Goal: Task Accomplishment & Management: Use online tool/utility

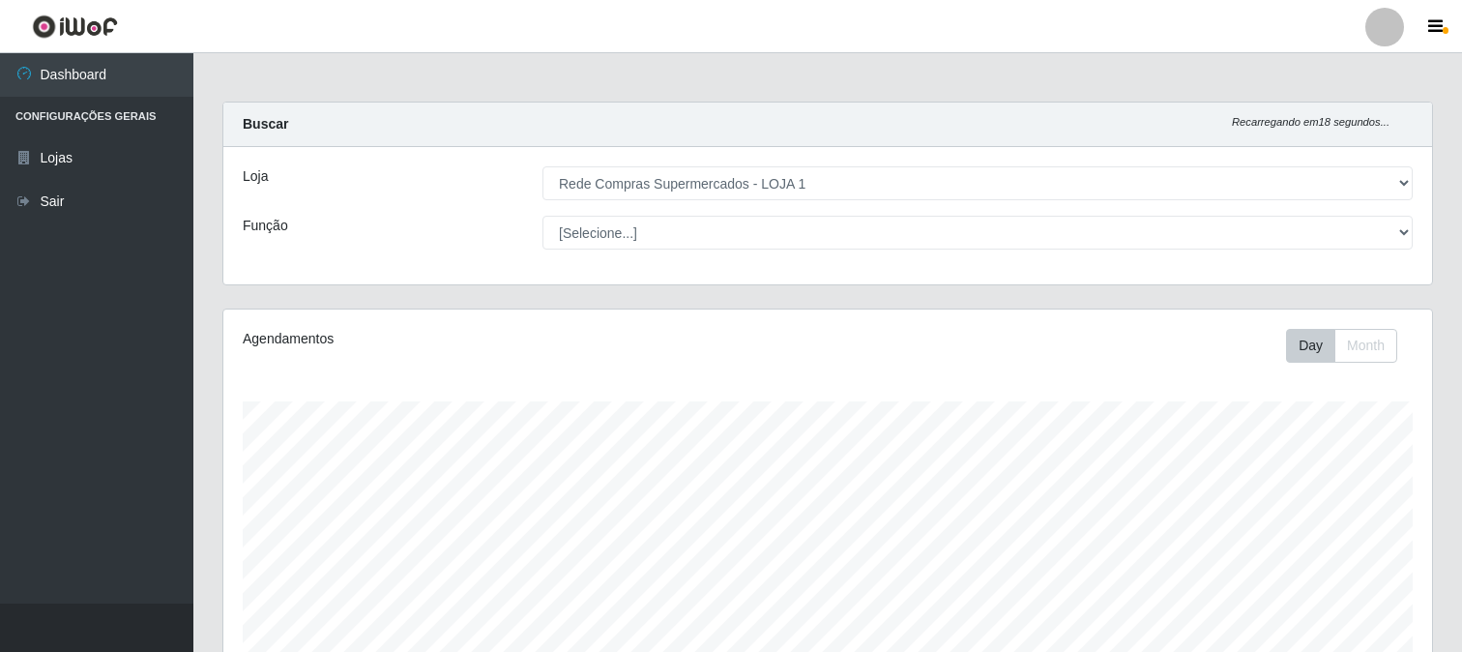
select select "158"
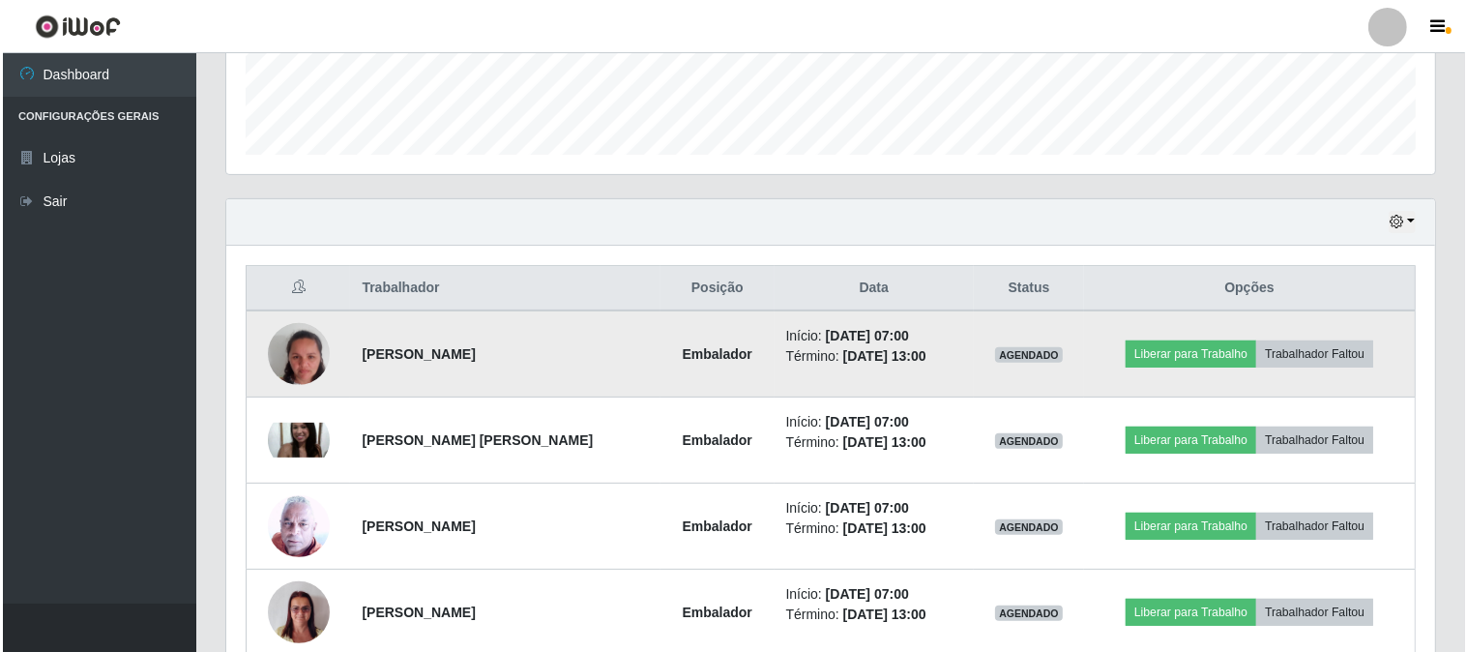
scroll to position [400, 1209]
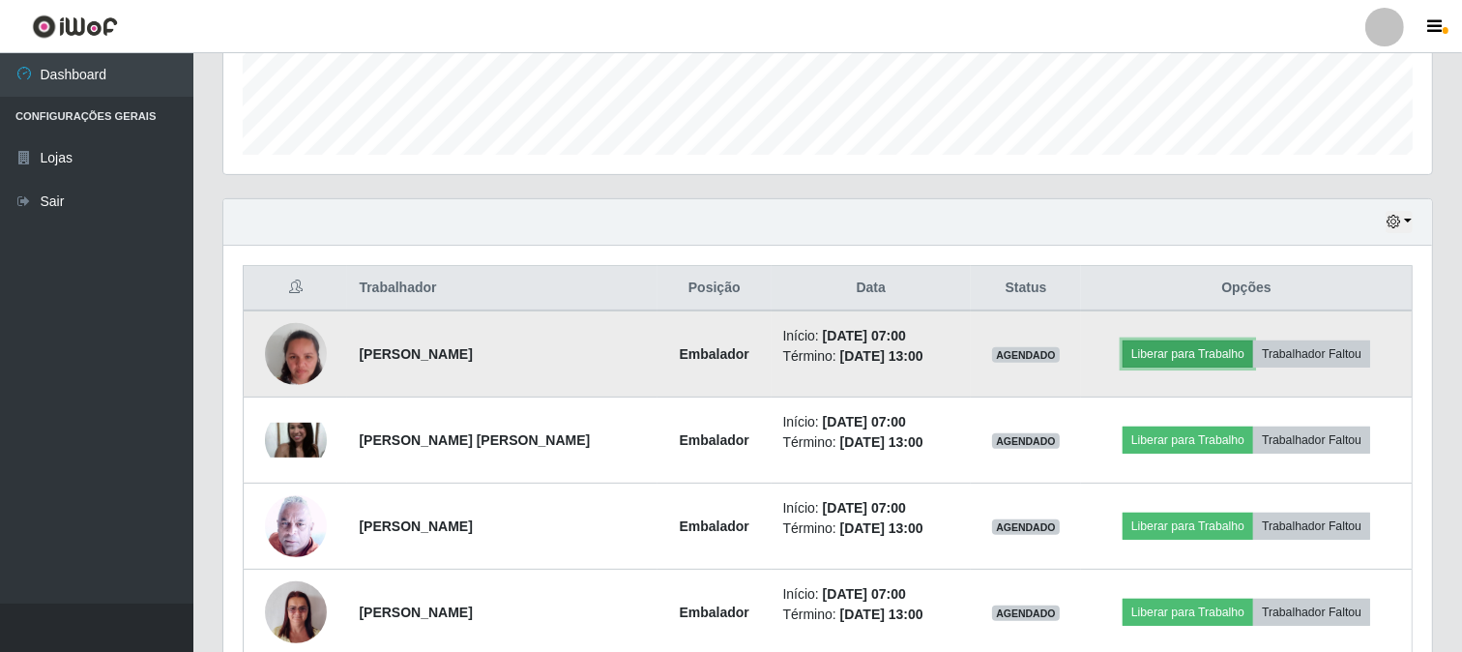
click at [1190, 345] on button "Liberar para Trabalho" at bounding box center [1188, 353] width 131 height 27
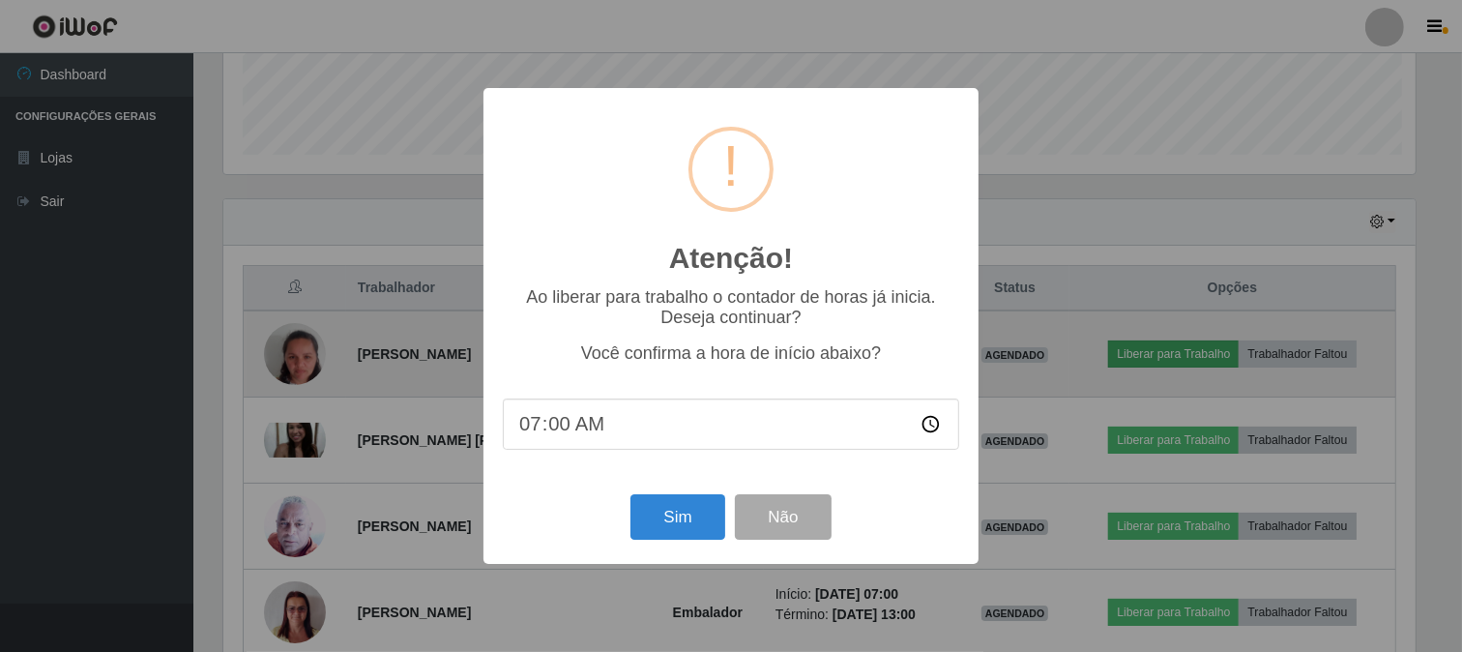
scroll to position [400, 1196]
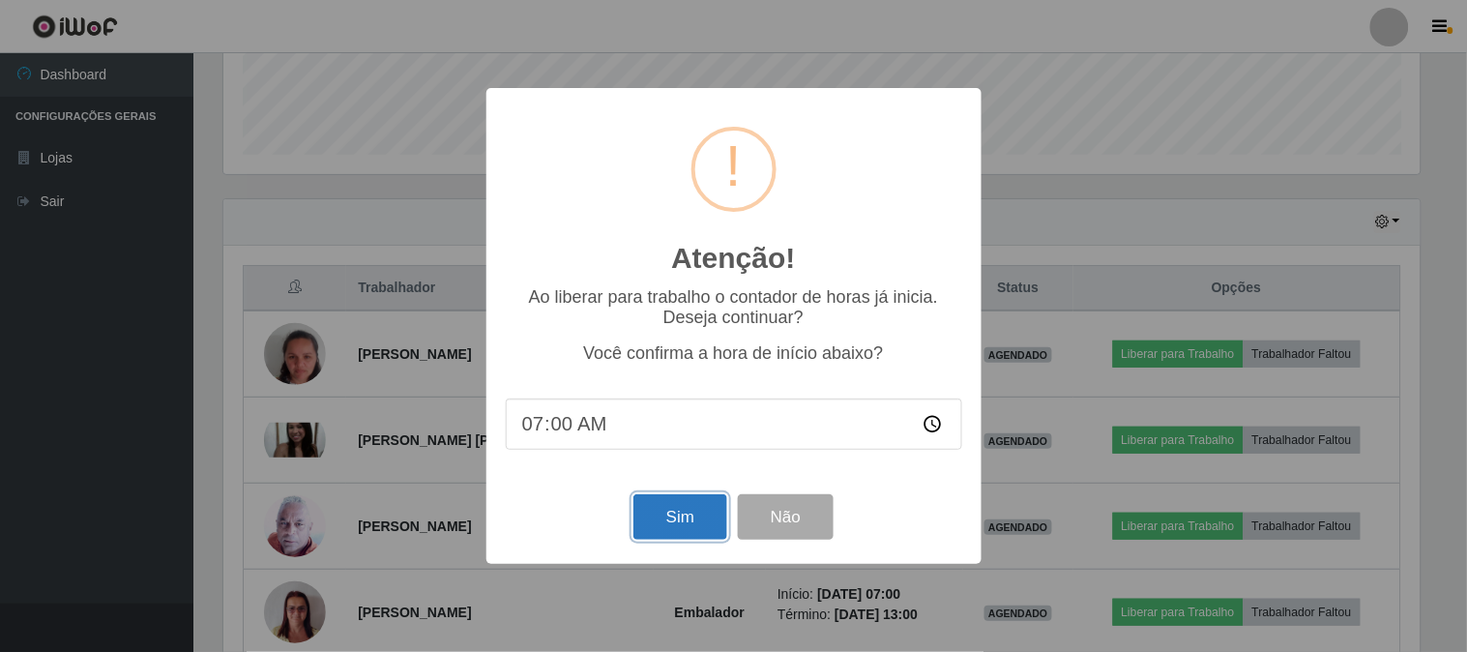
click at [669, 515] on button "Sim" at bounding box center [680, 516] width 94 height 45
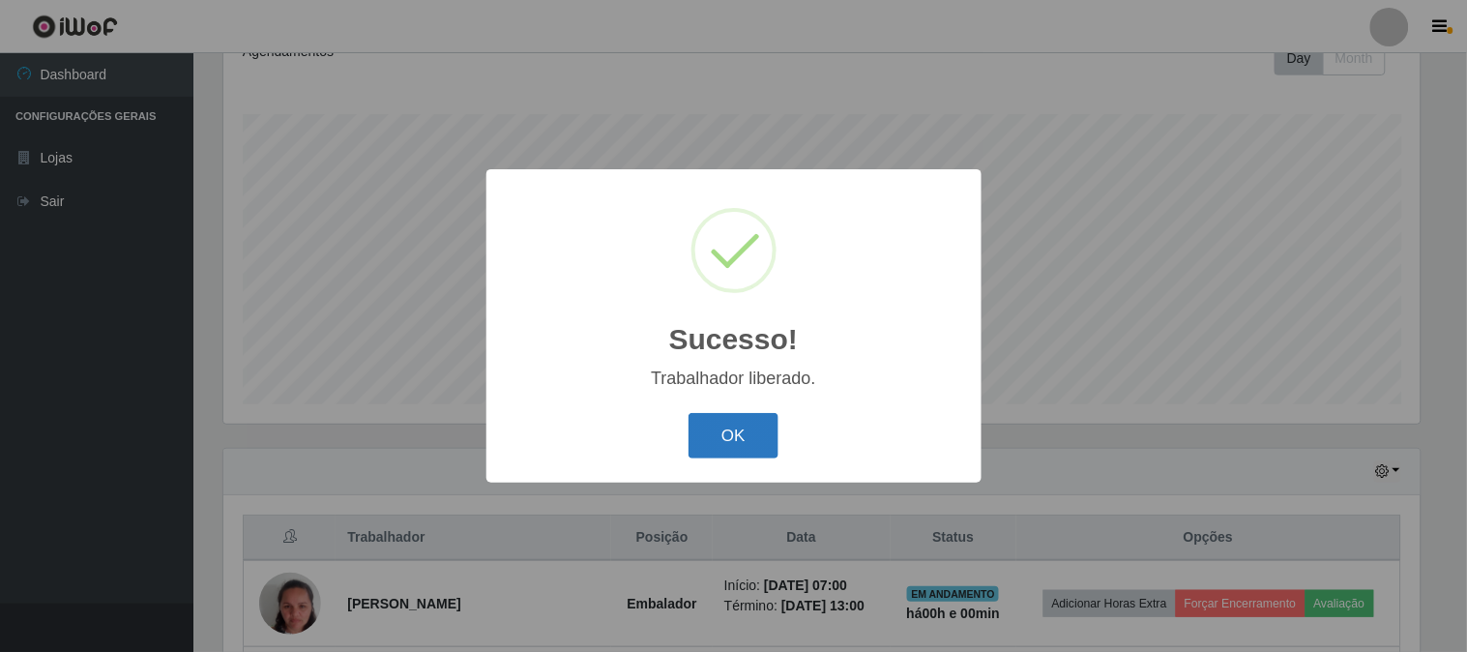
click at [764, 437] on button "OK" at bounding box center [734, 435] width 90 height 45
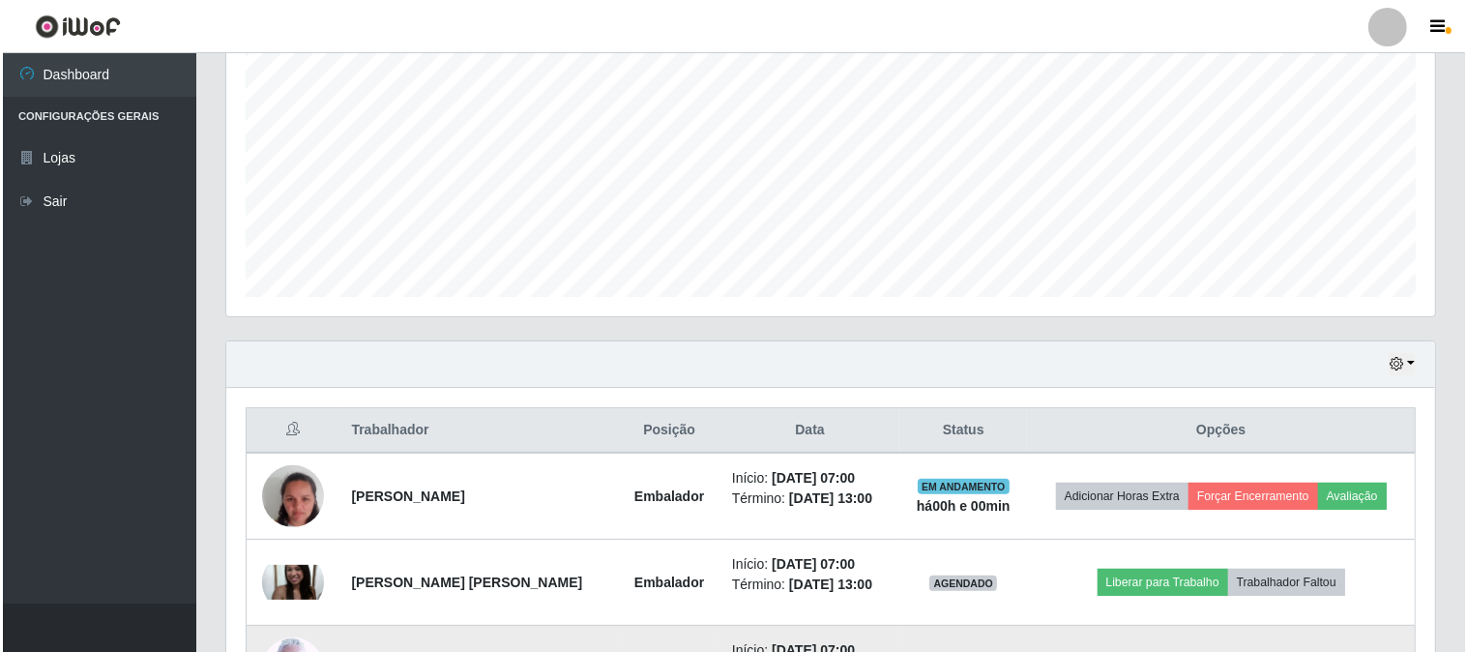
scroll to position [610, 0]
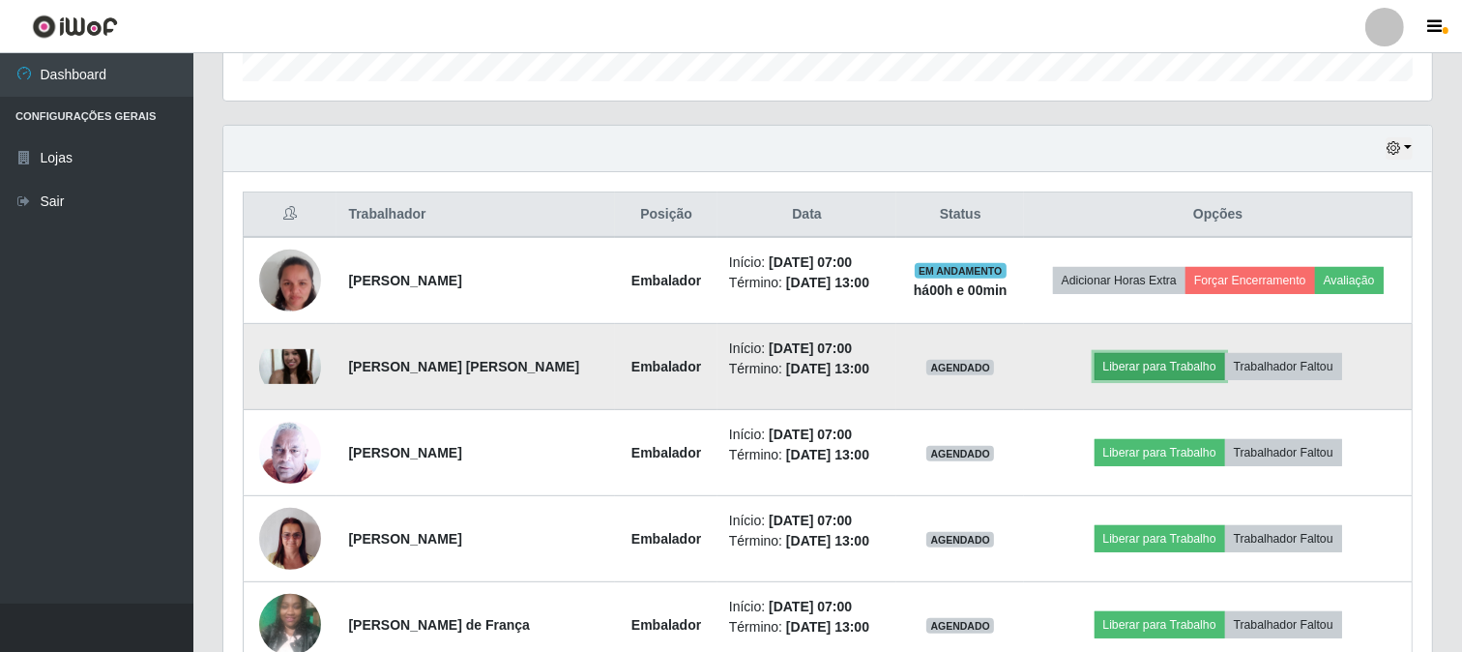
click at [1151, 367] on button "Liberar para Trabalho" at bounding box center [1160, 366] width 131 height 27
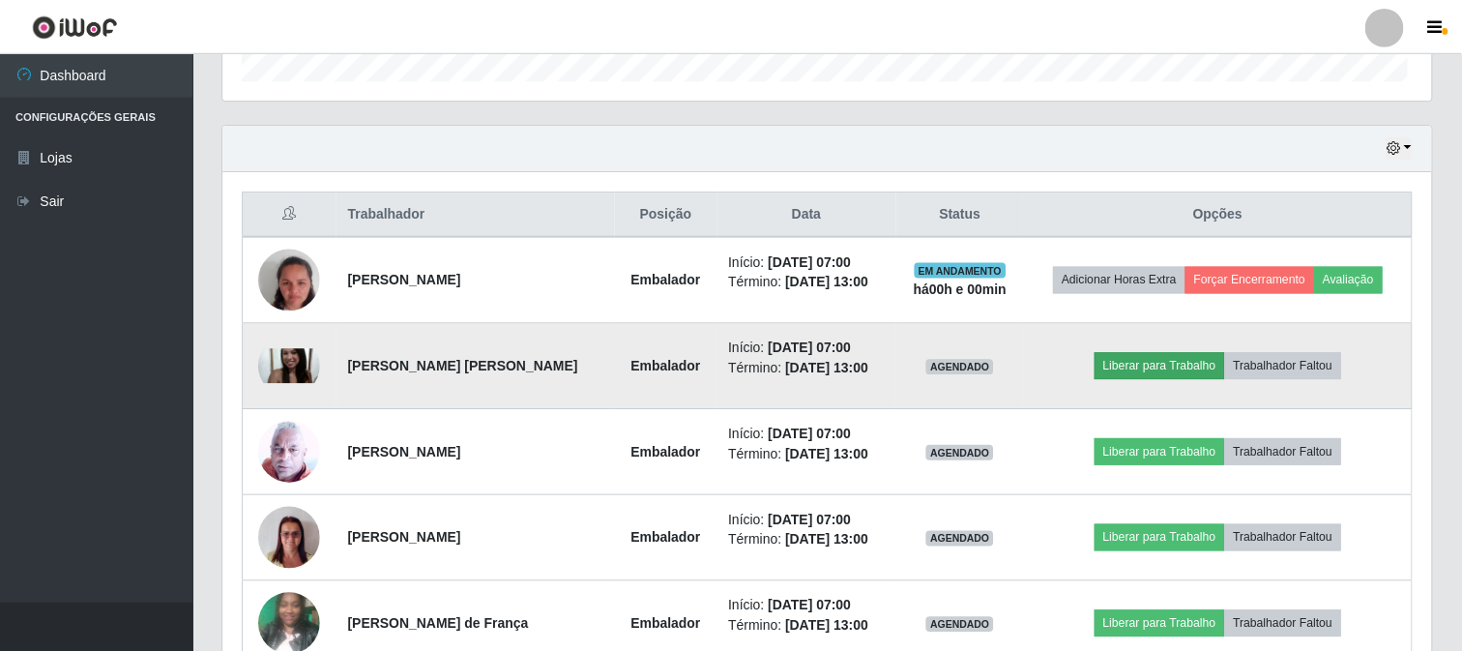
scroll to position [400, 1196]
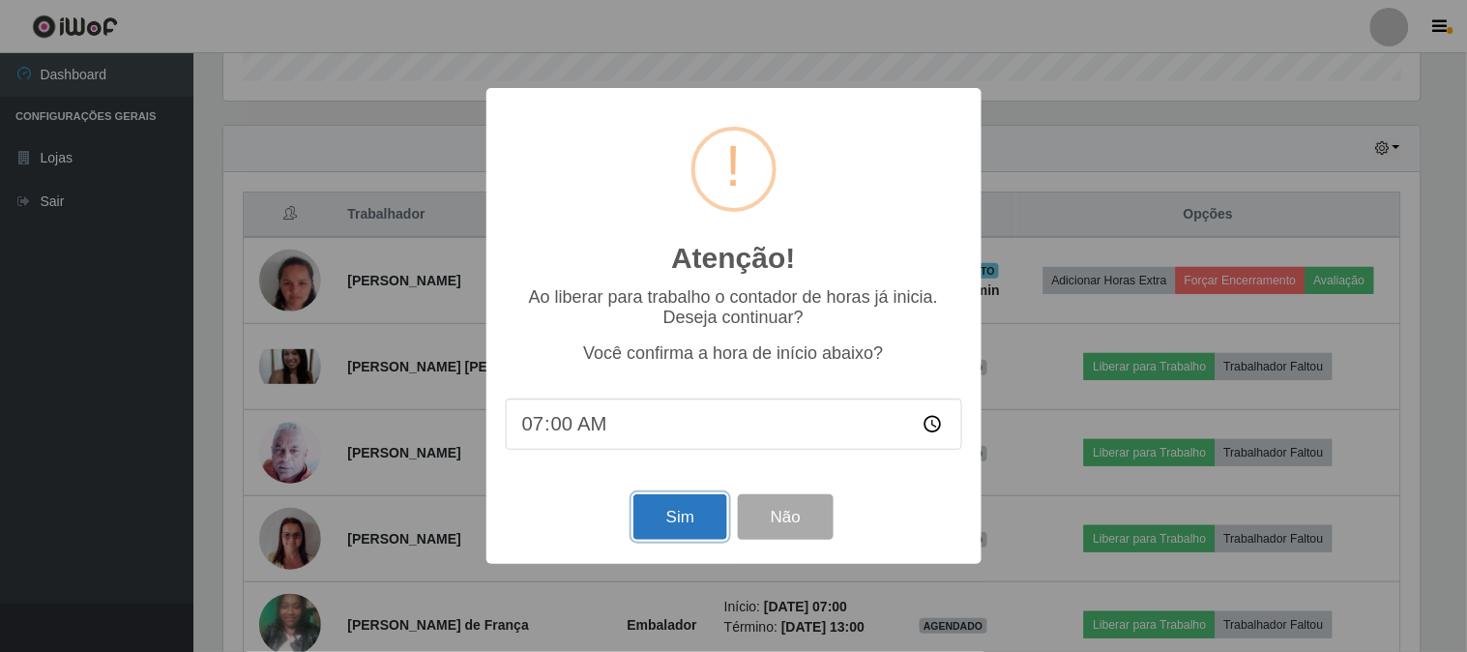
click at [681, 522] on button "Sim" at bounding box center [680, 516] width 94 height 45
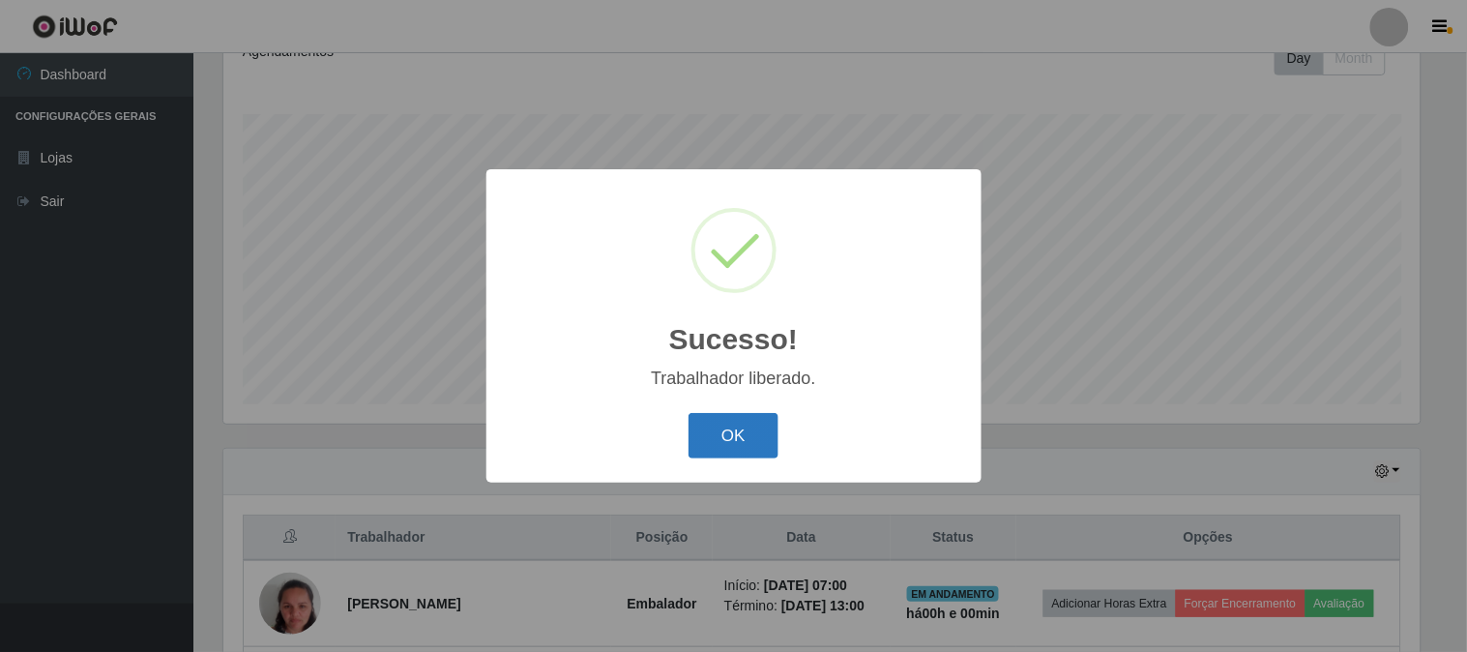
click at [723, 436] on button "OK" at bounding box center [734, 435] width 90 height 45
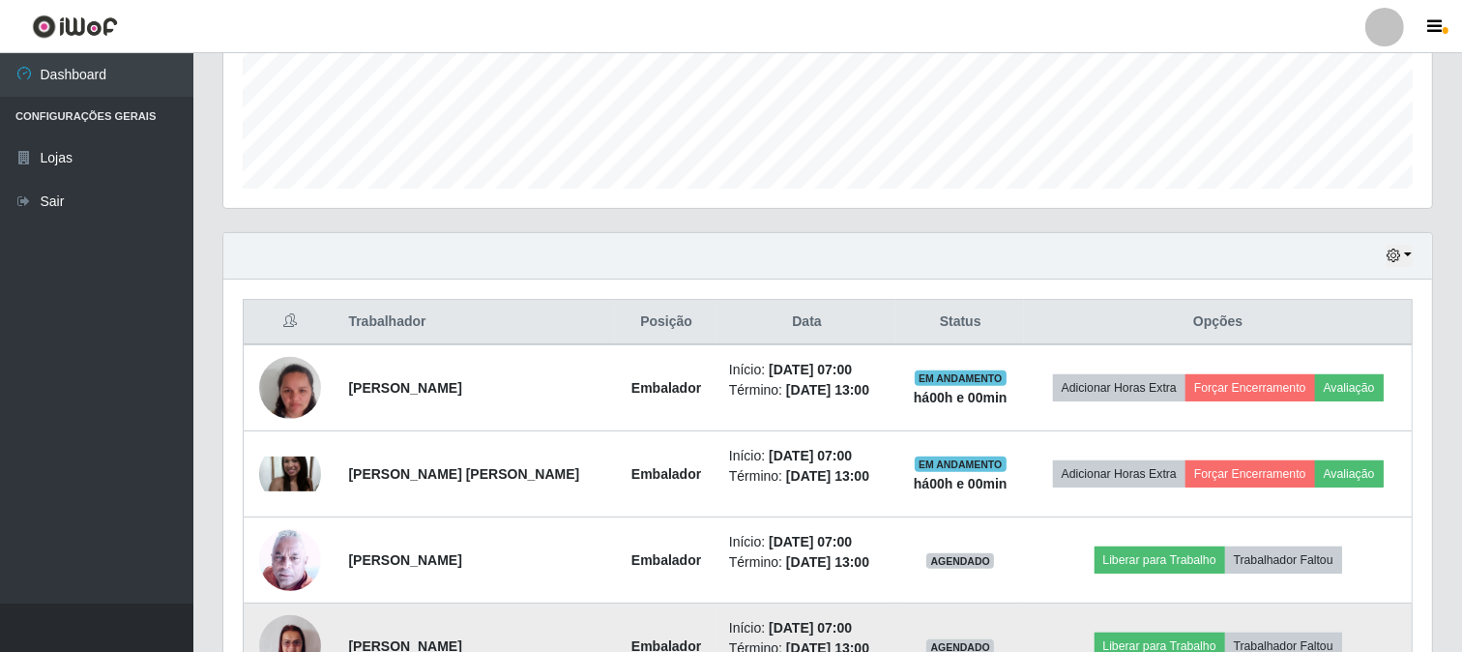
scroll to position [718, 0]
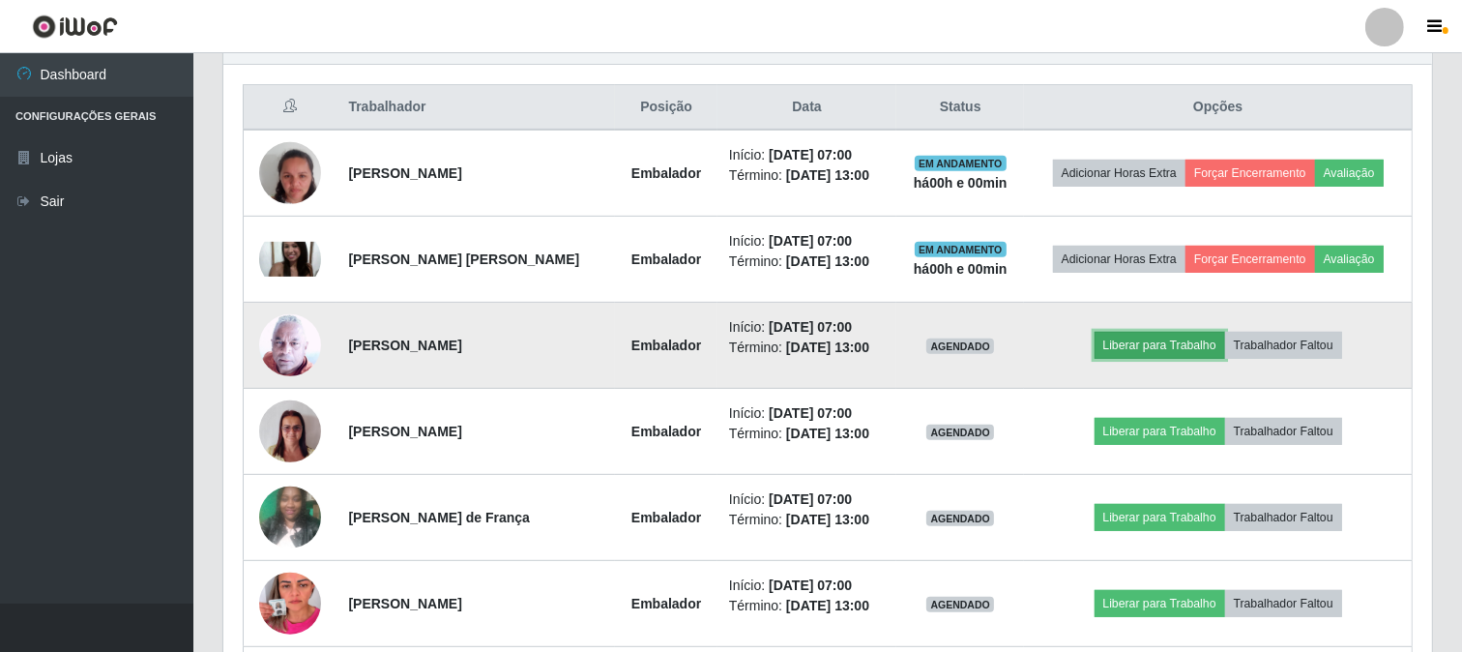
click at [1127, 341] on button "Liberar para Trabalho" at bounding box center [1160, 345] width 131 height 27
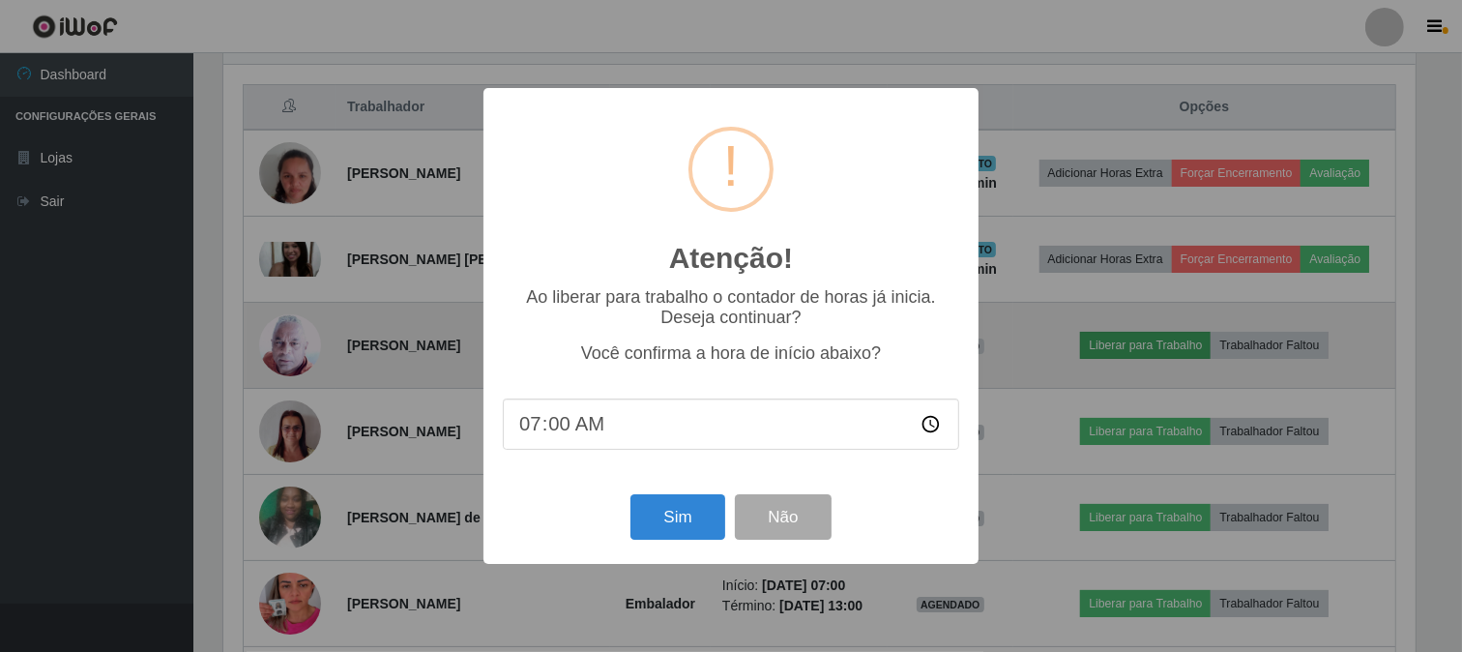
scroll to position [400, 1196]
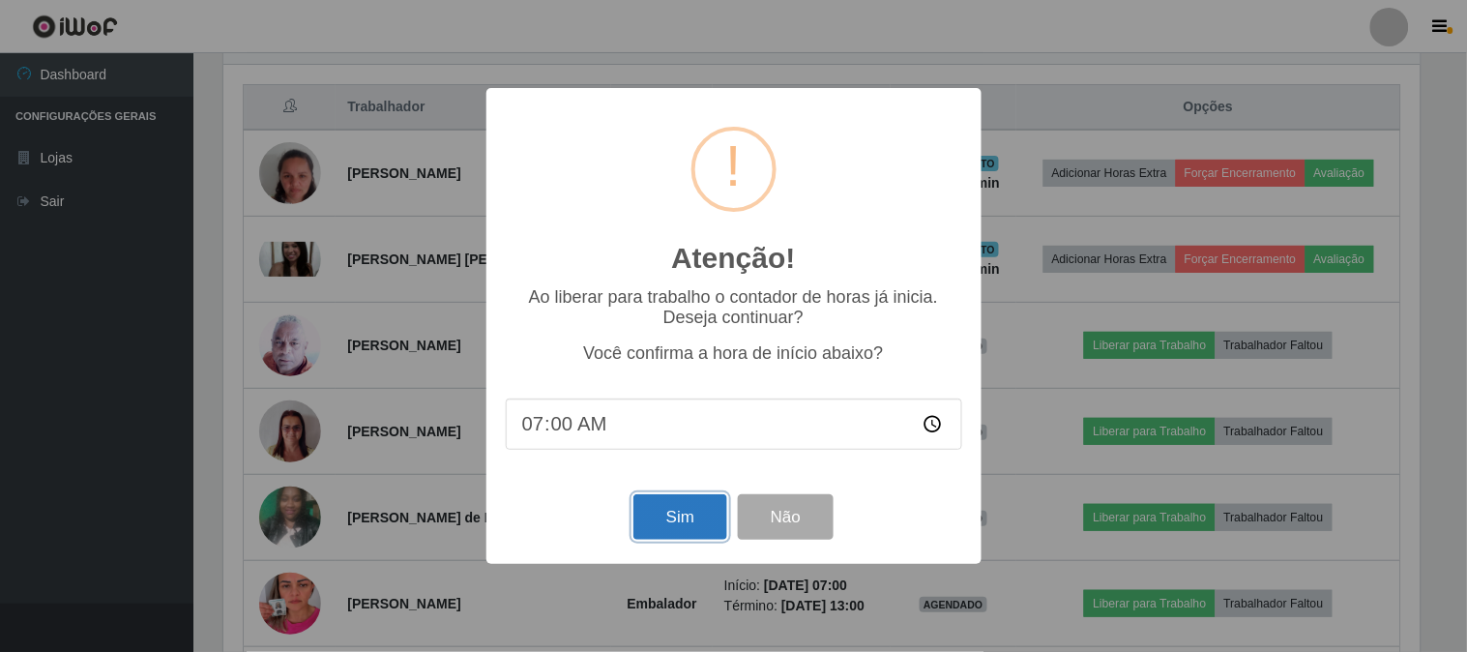
click at [665, 522] on button "Sim" at bounding box center [680, 516] width 94 height 45
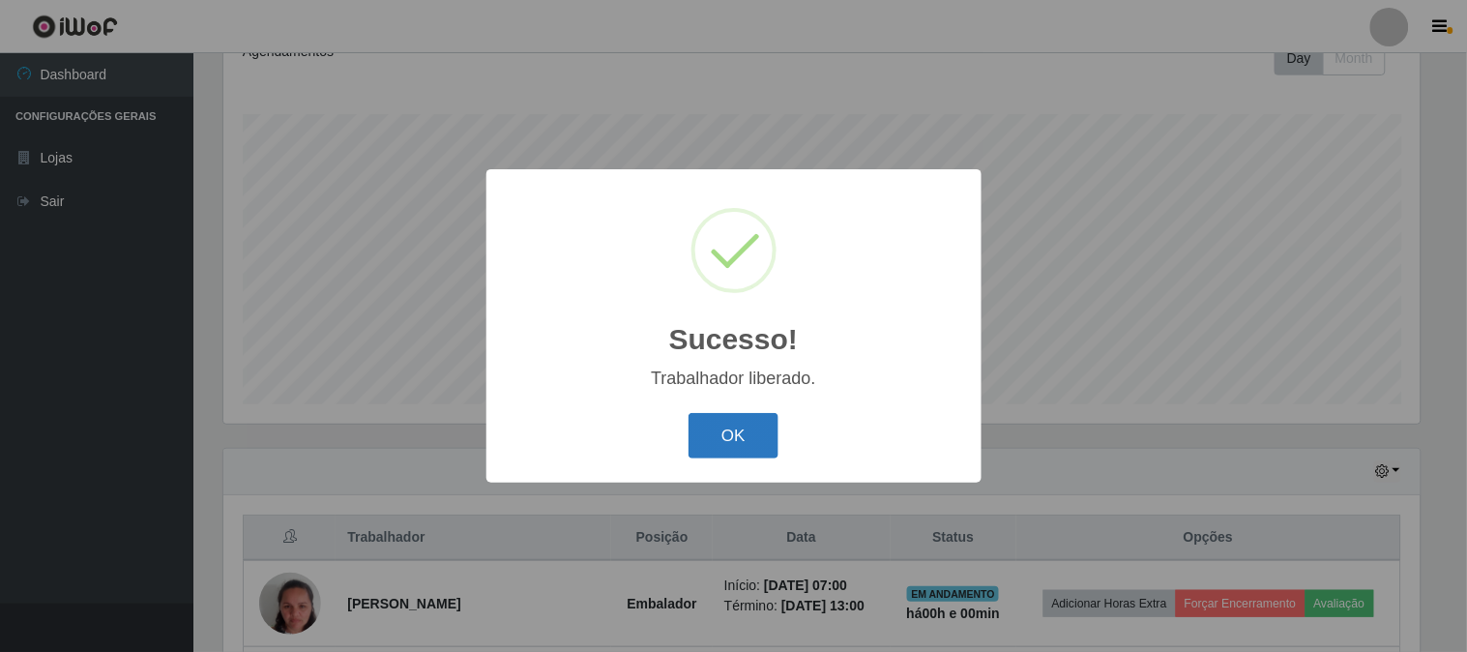
click at [728, 427] on button "OK" at bounding box center [734, 435] width 90 height 45
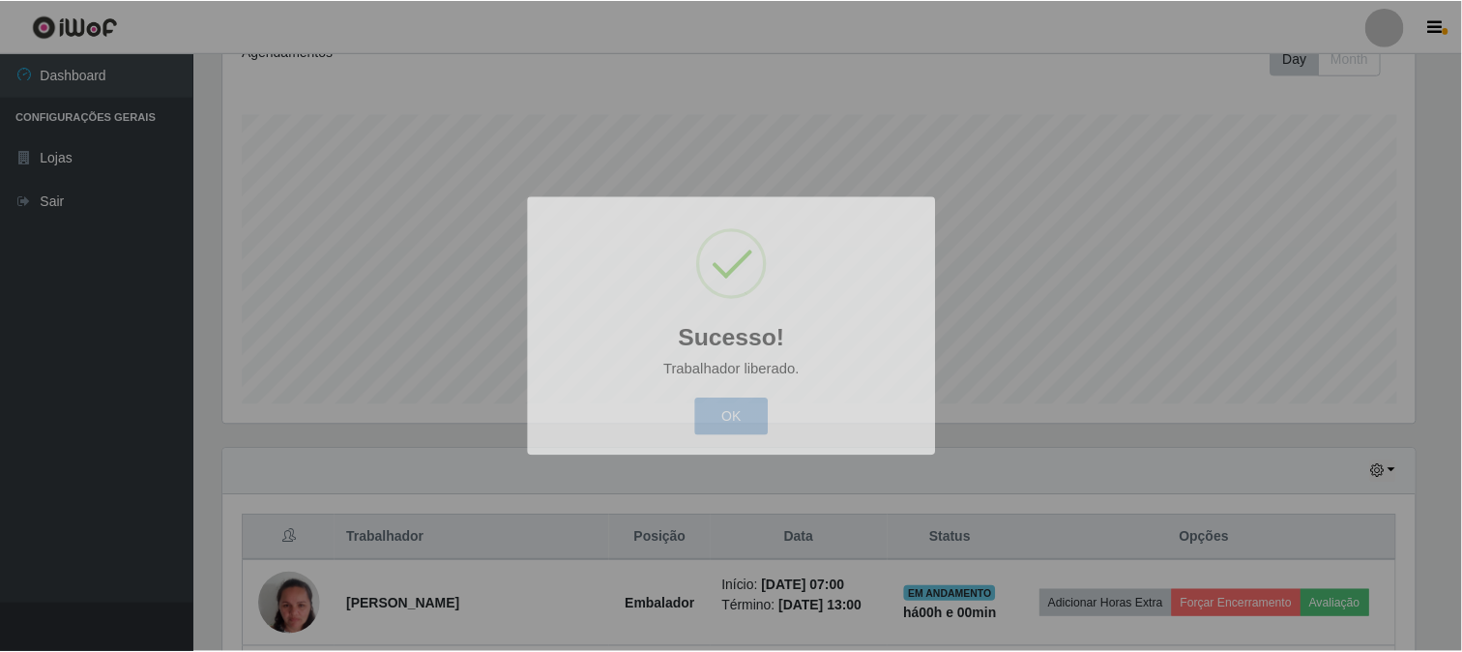
scroll to position [0, 0]
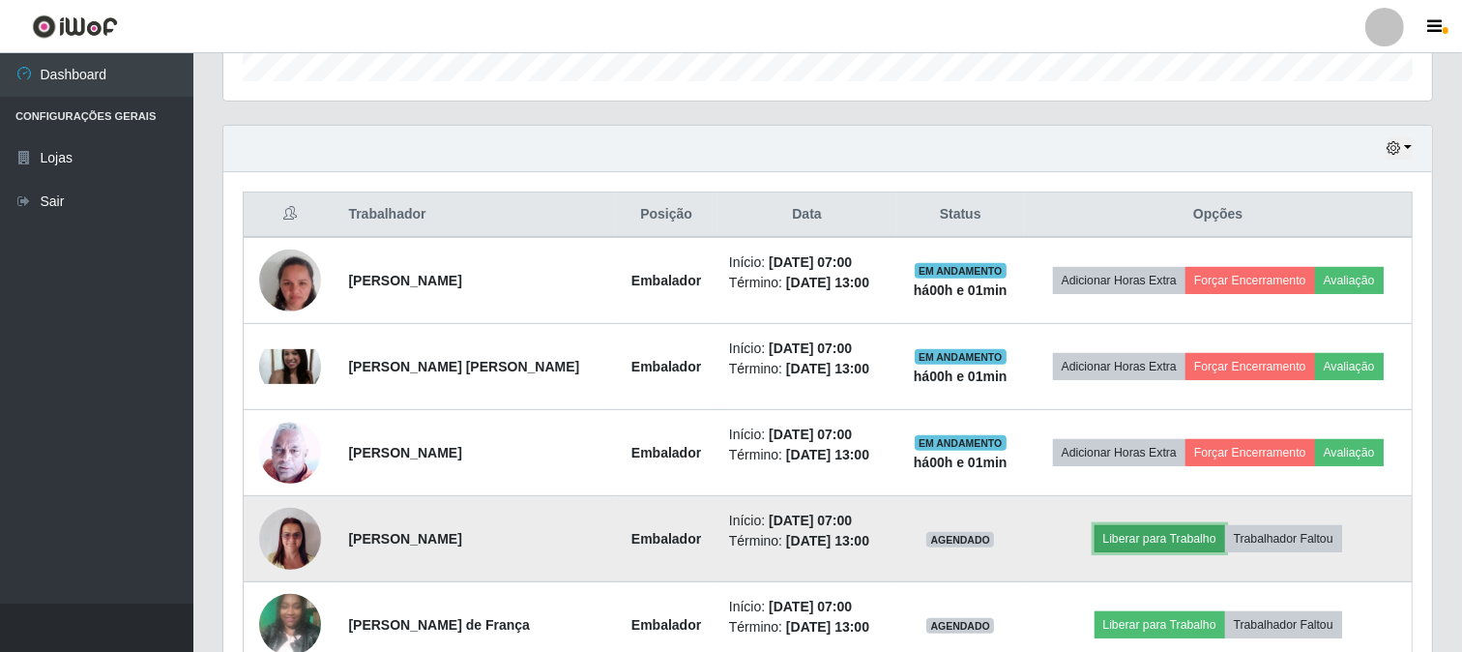
click at [1124, 536] on button "Liberar para Trabalho" at bounding box center [1160, 538] width 131 height 27
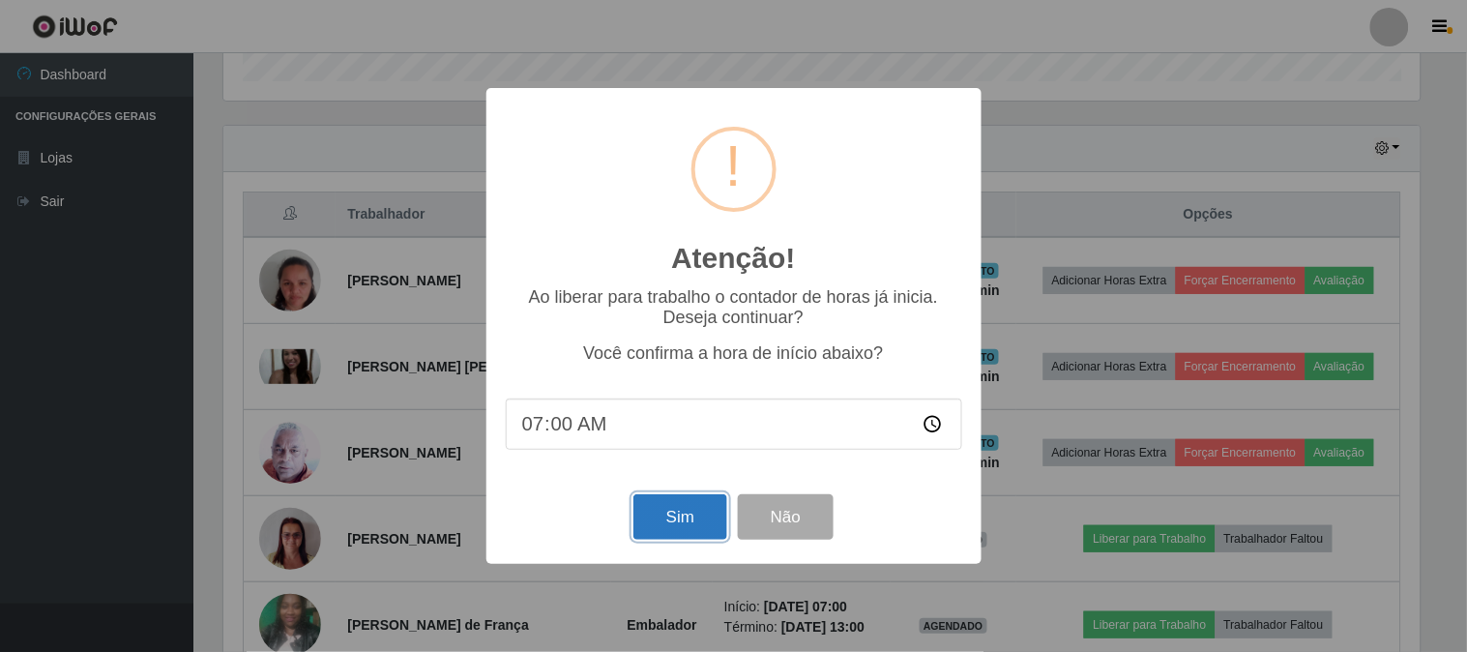
click at [680, 515] on button "Sim" at bounding box center [680, 516] width 94 height 45
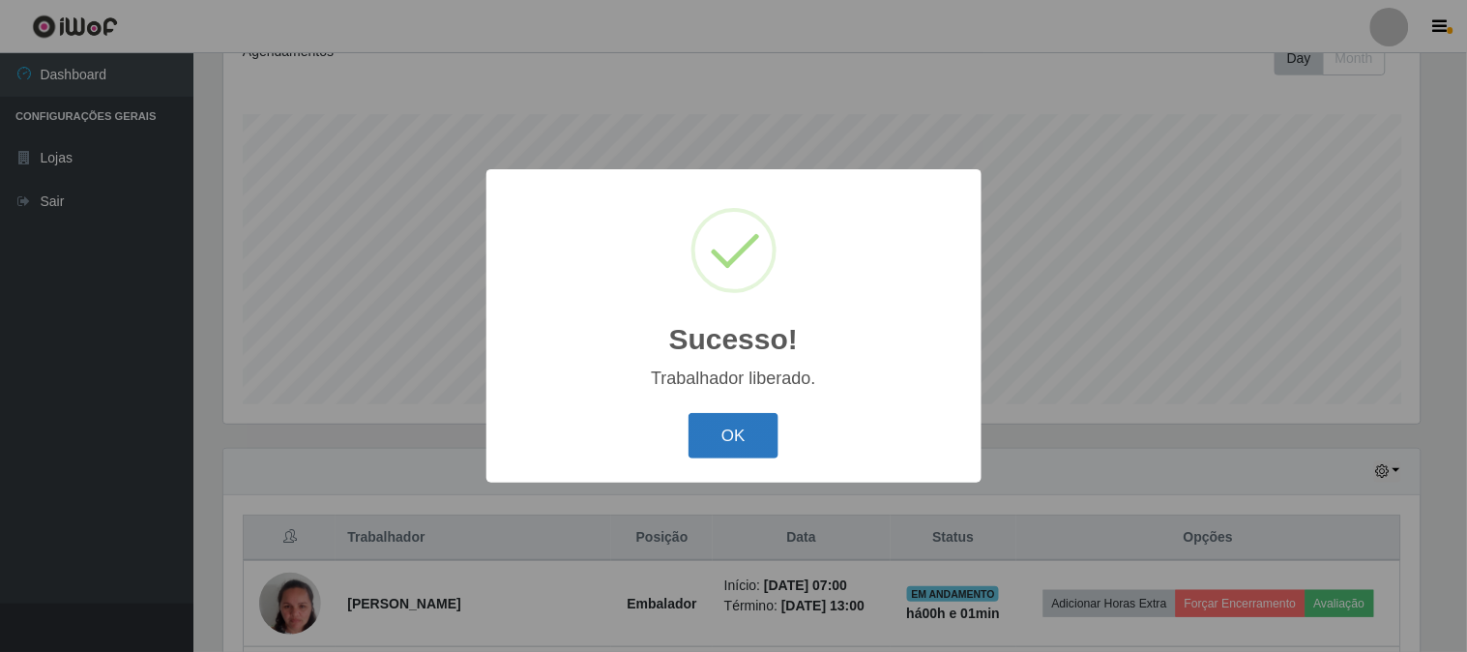
click at [735, 440] on button "OK" at bounding box center [734, 435] width 90 height 45
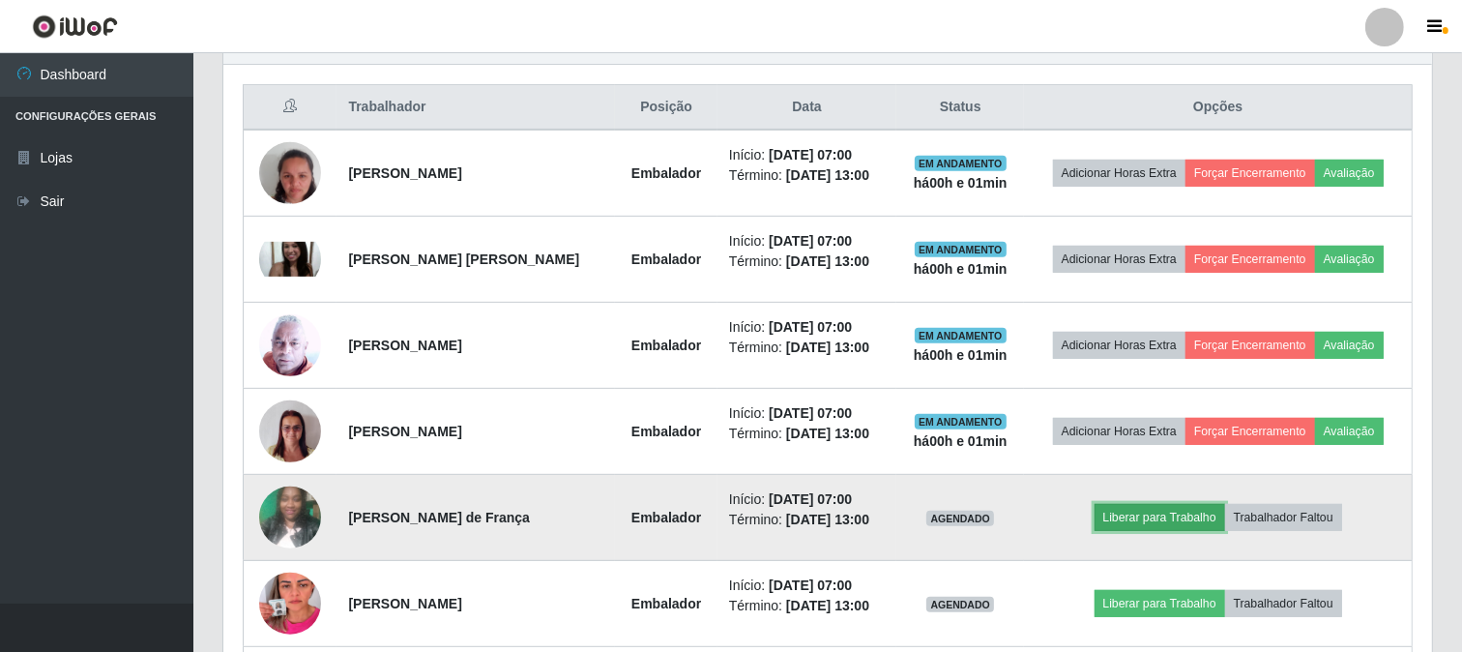
click at [1136, 520] on button "Liberar para Trabalho" at bounding box center [1160, 517] width 131 height 27
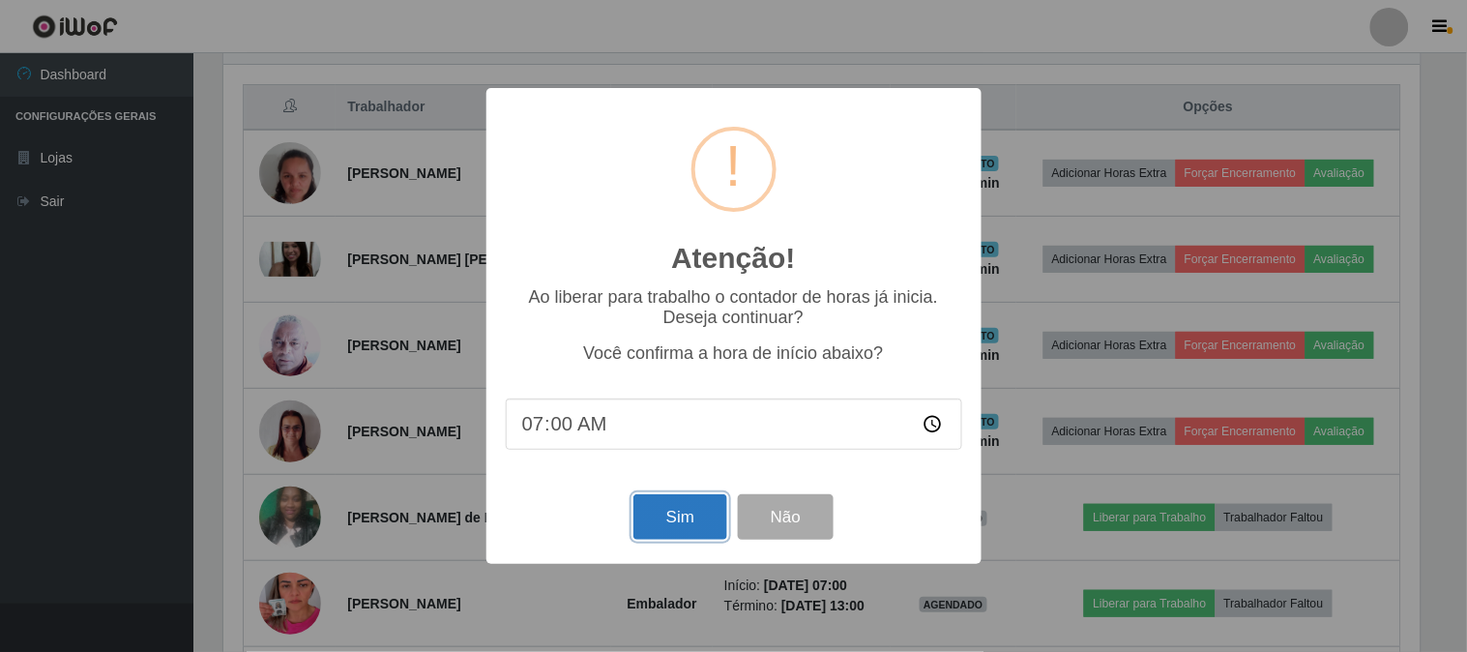
click at [689, 518] on button "Sim" at bounding box center [680, 516] width 94 height 45
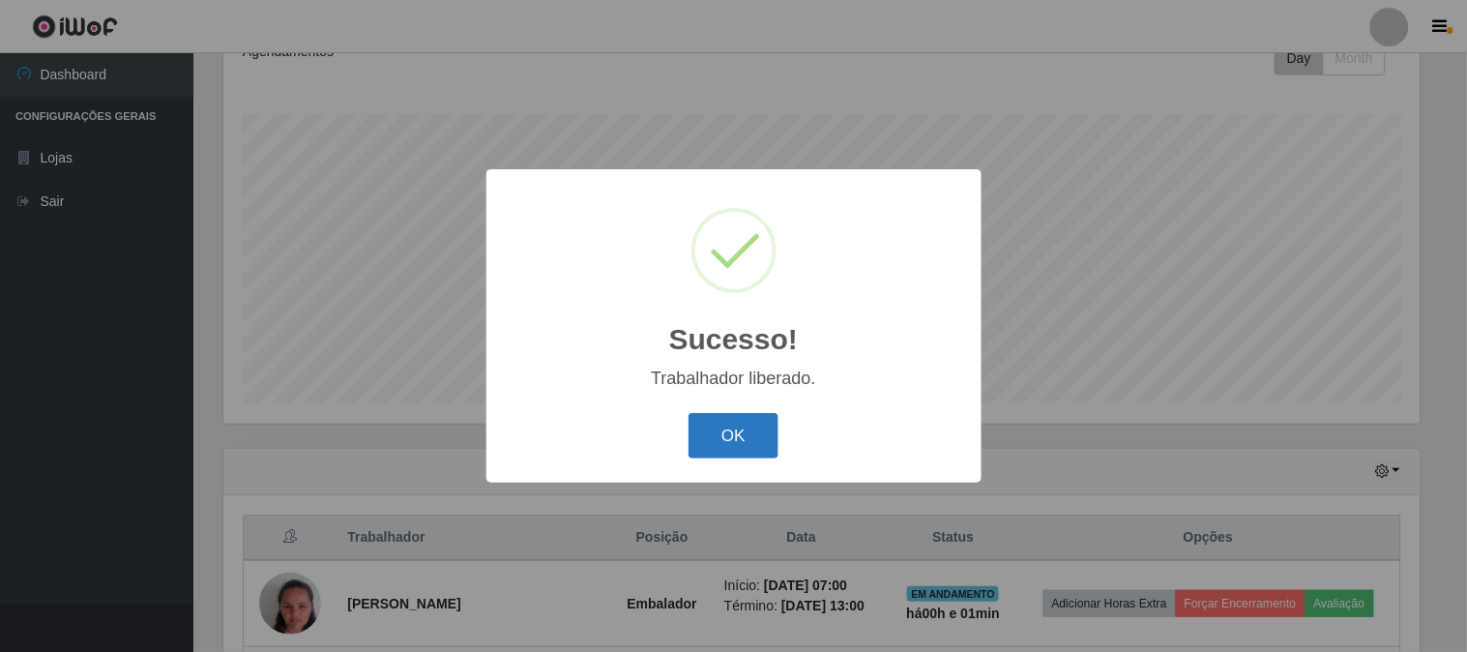
click at [747, 427] on button "OK" at bounding box center [734, 435] width 90 height 45
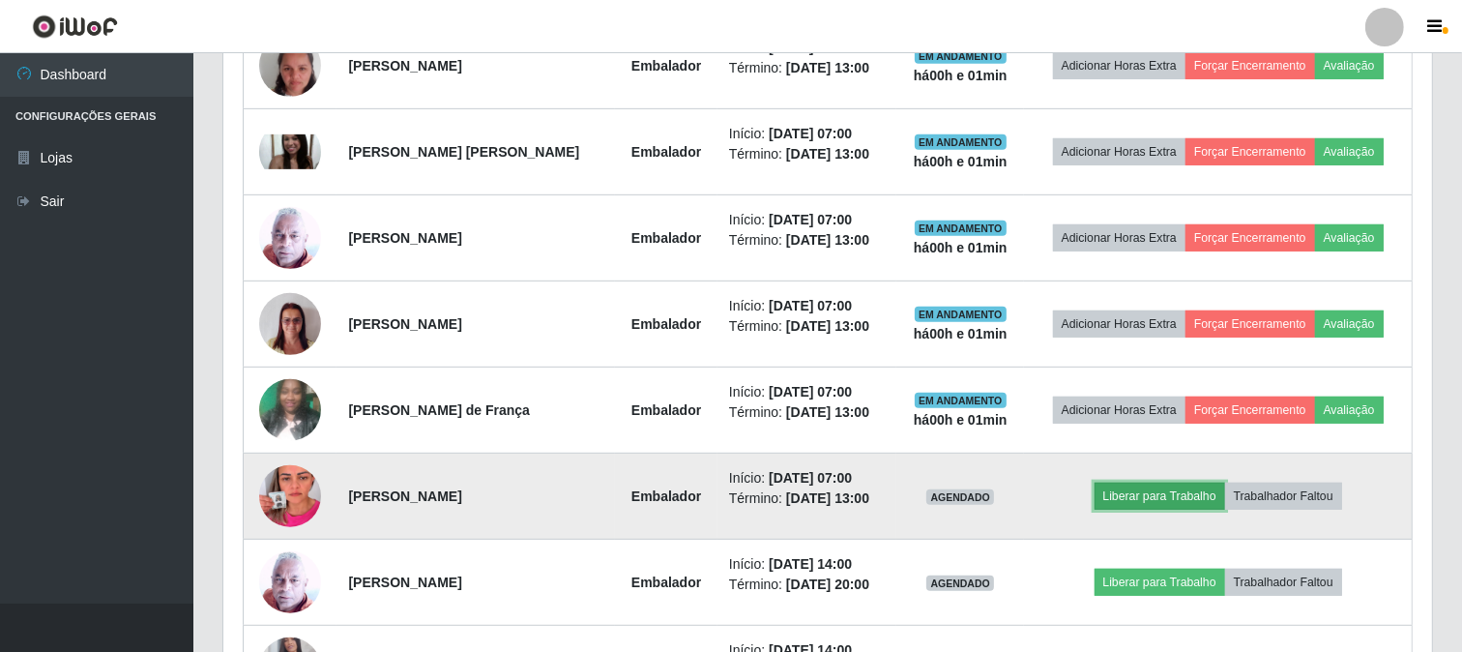
click at [1183, 495] on button "Liberar para Trabalho" at bounding box center [1160, 496] width 131 height 27
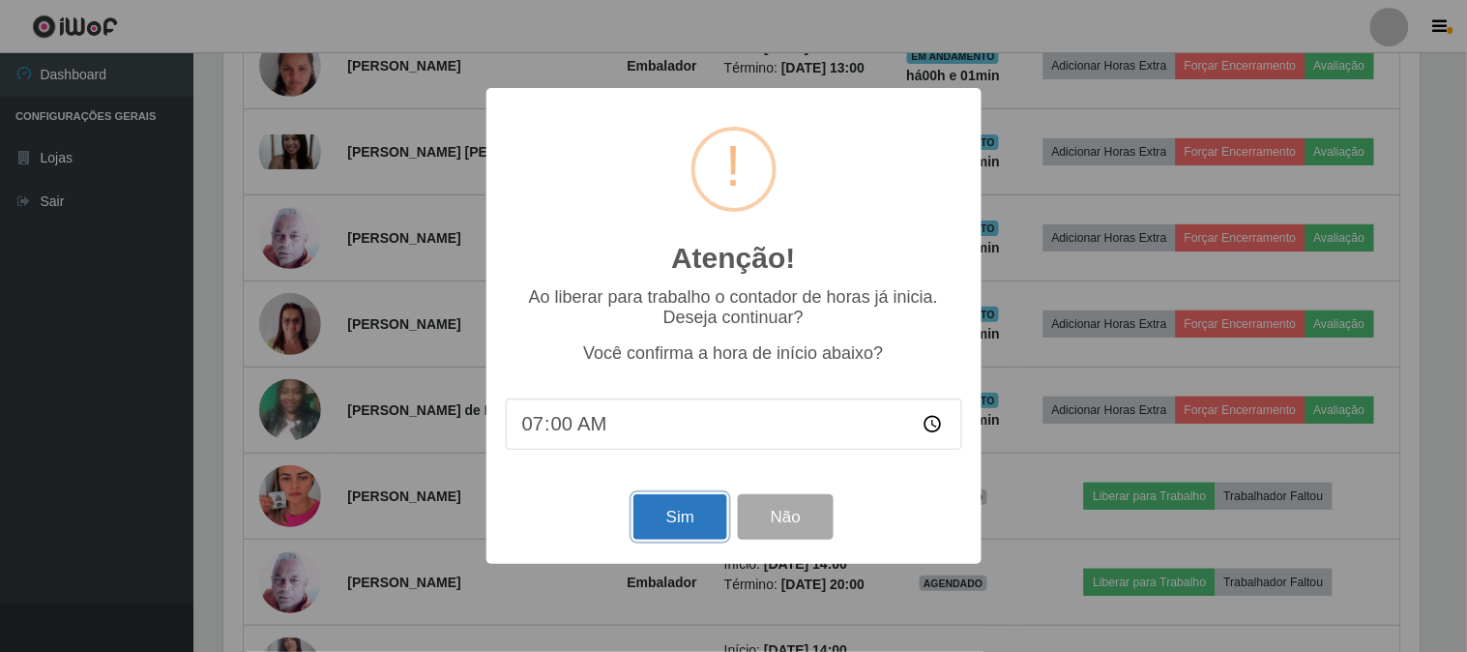
click at [694, 523] on button "Sim" at bounding box center [680, 516] width 94 height 45
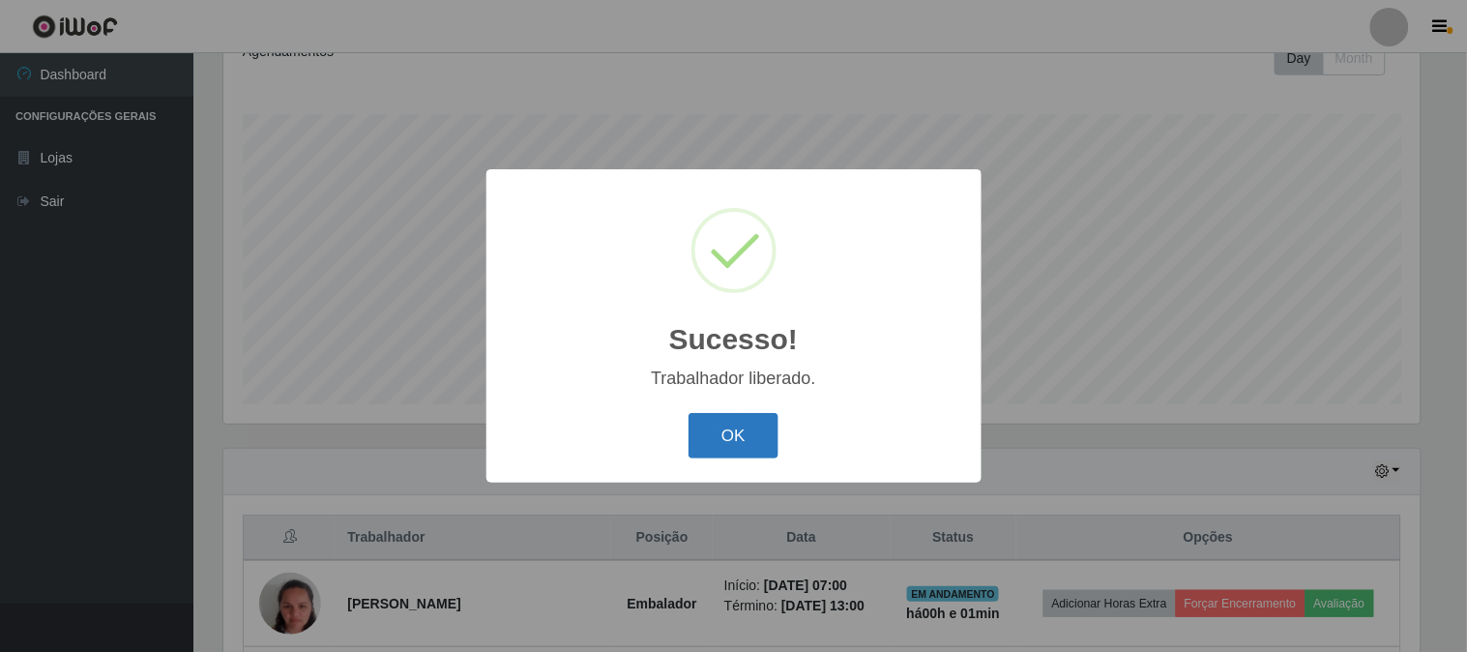
click at [728, 433] on button "OK" at bounding box center [734, 435] width 90 height 45
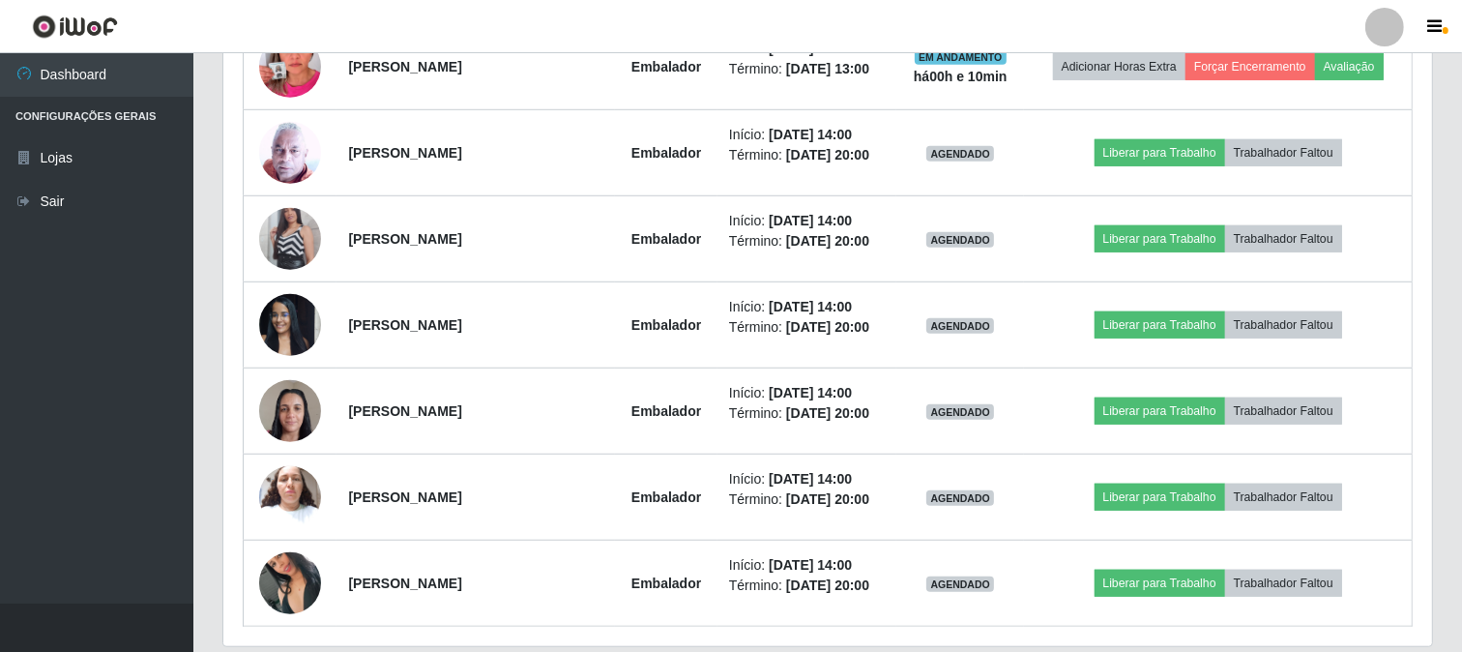
scroll to position [1147, 0]
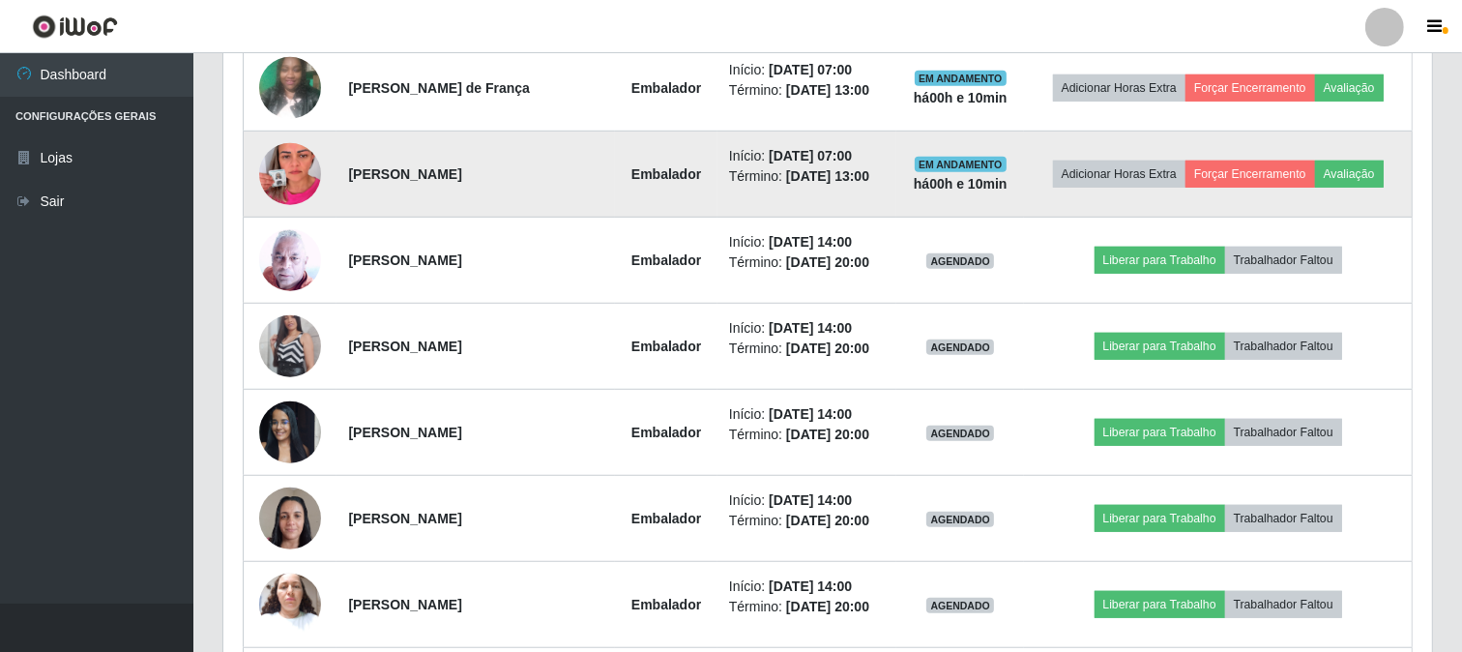
click at [314, 178] on img at bounding box center [290, 174] width 62 height 110
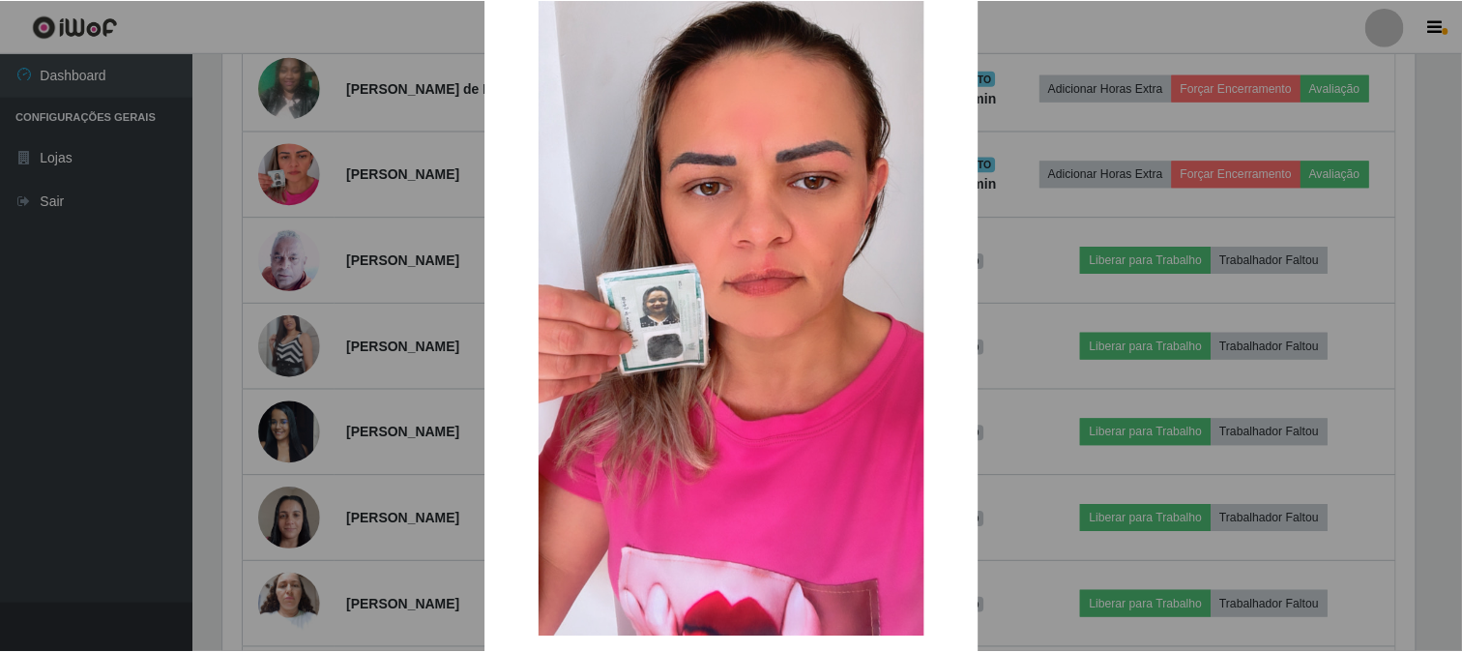
scroll to position [204, 0]
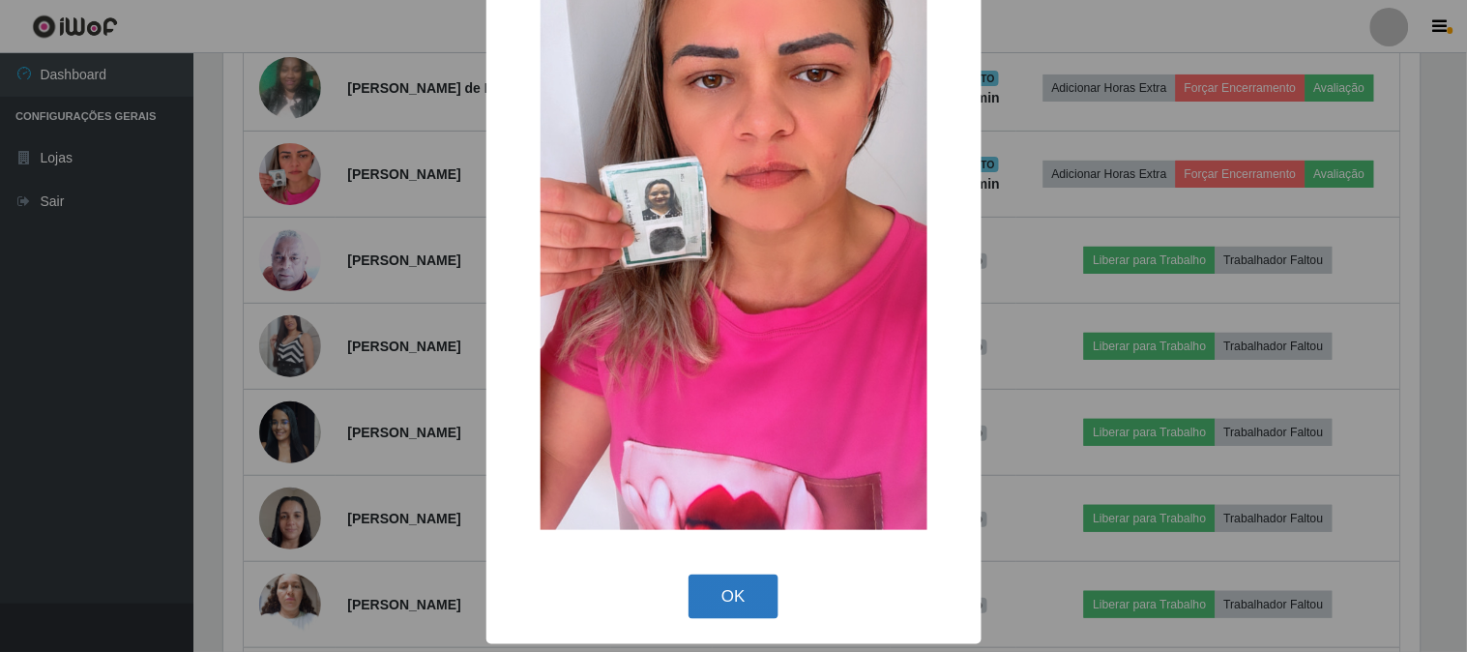
click at [721, 600] on button "OK" at bounding box center [734, 596] width 90 height 45
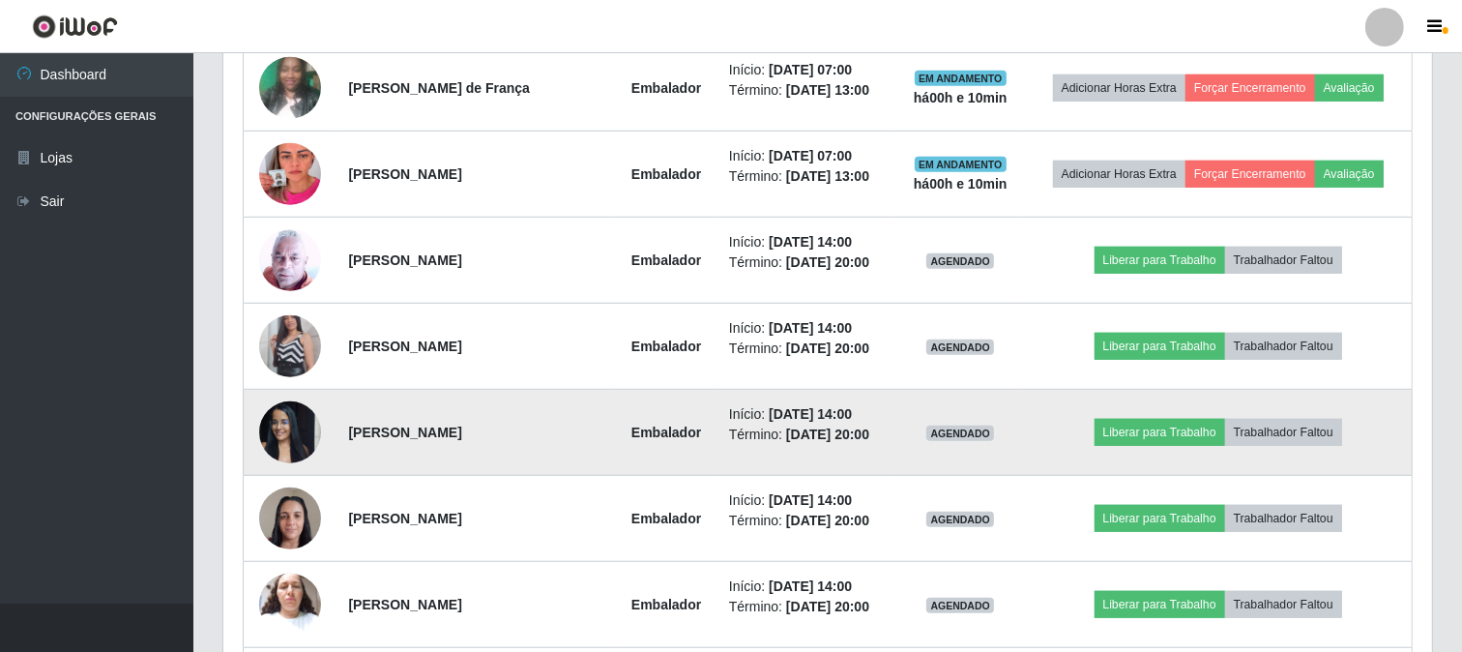
scroll to position [1254, 0]
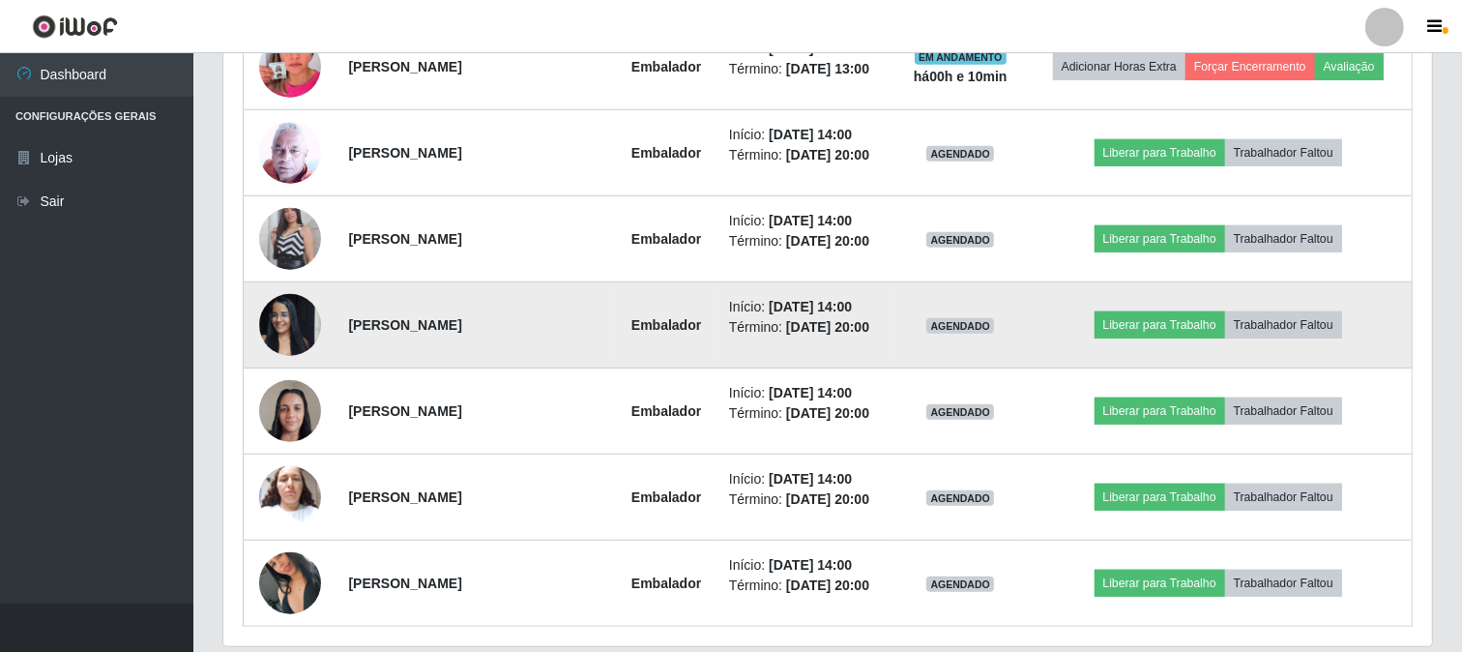
click at [274, 325] on img at bounding box center [290, 324] width 62 height 82
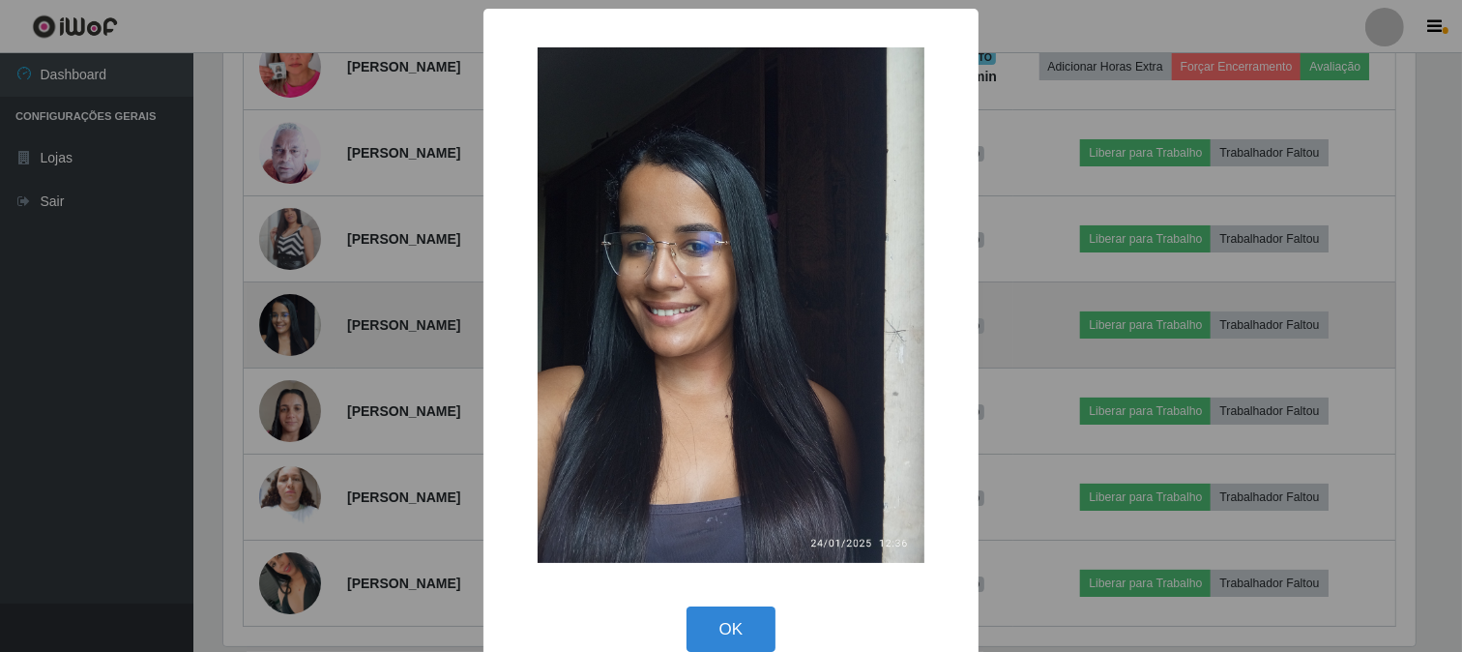
scroll to position [400, 1196]
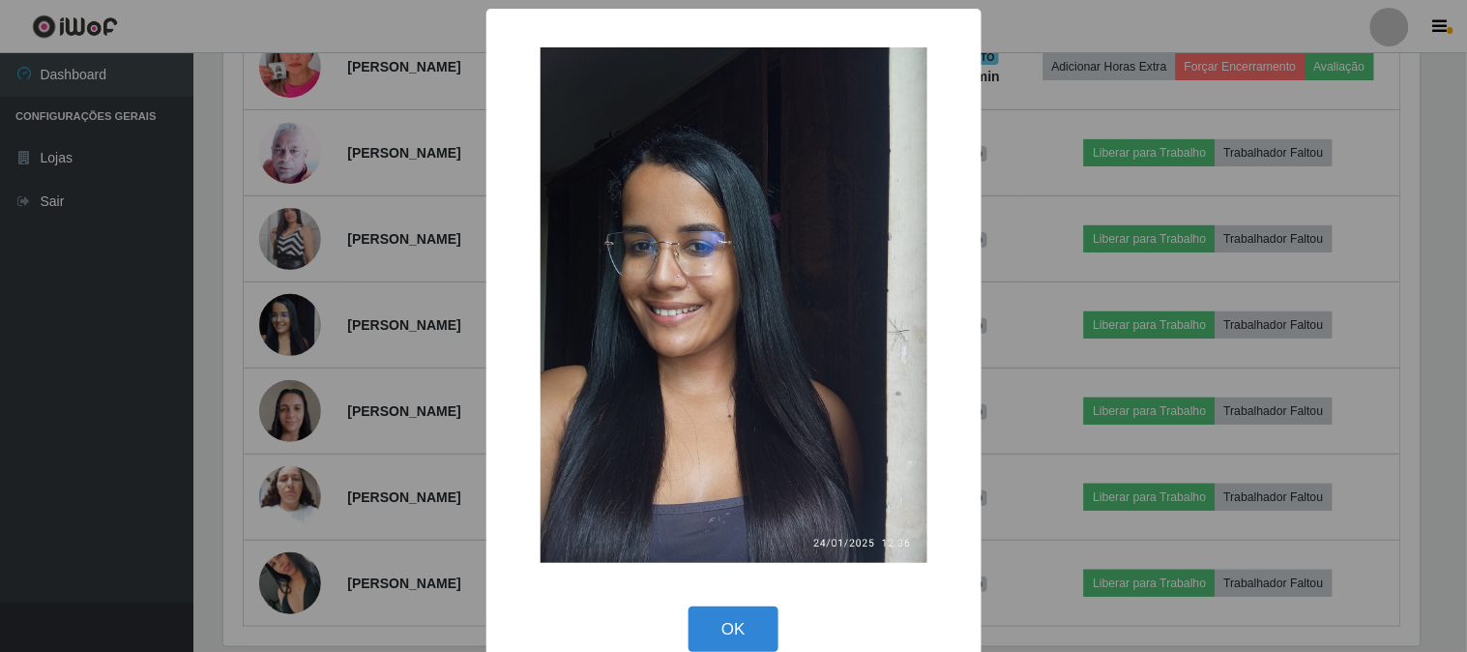
drag, startPoint x: 735, startPoint y: 624, endPoint x: 719, endPoint y: 602, distance: 26.9
click at [729, 621] on button "OK" at bounding box center [734, 628] width 90 height 45
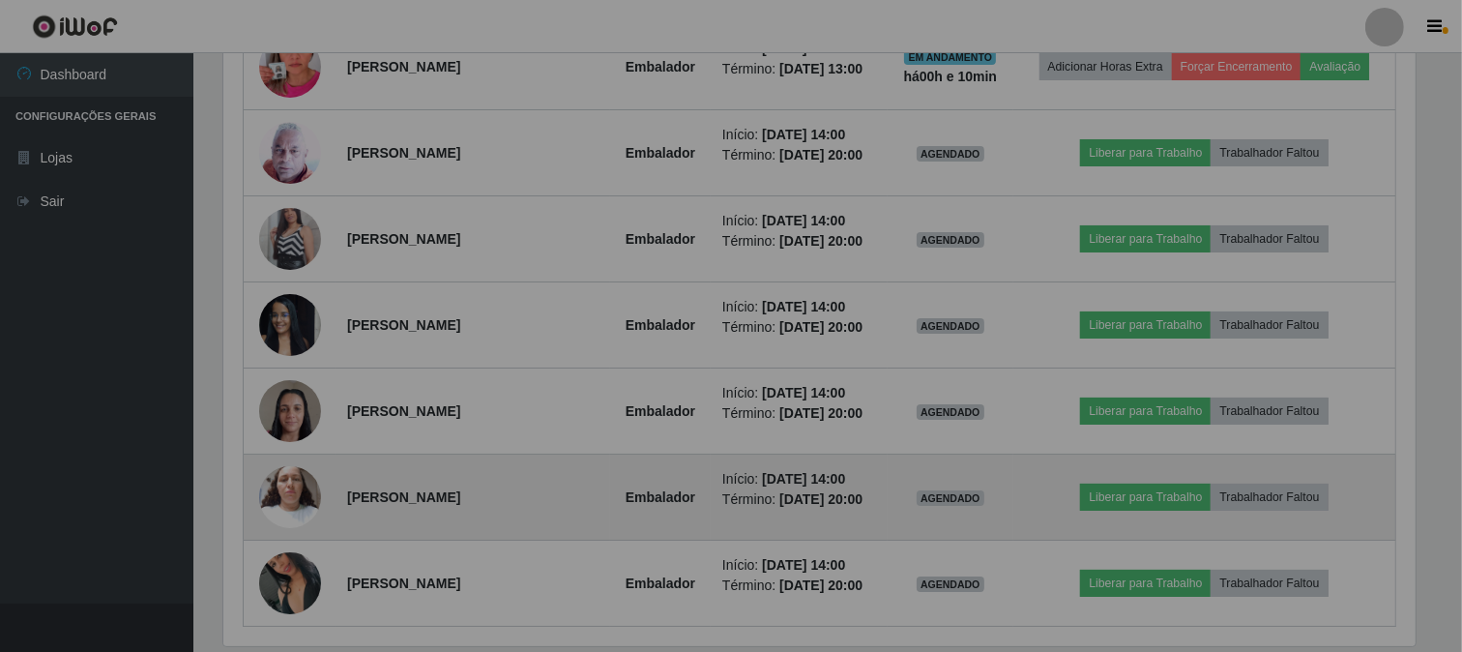
scroll to position [400, 1209]
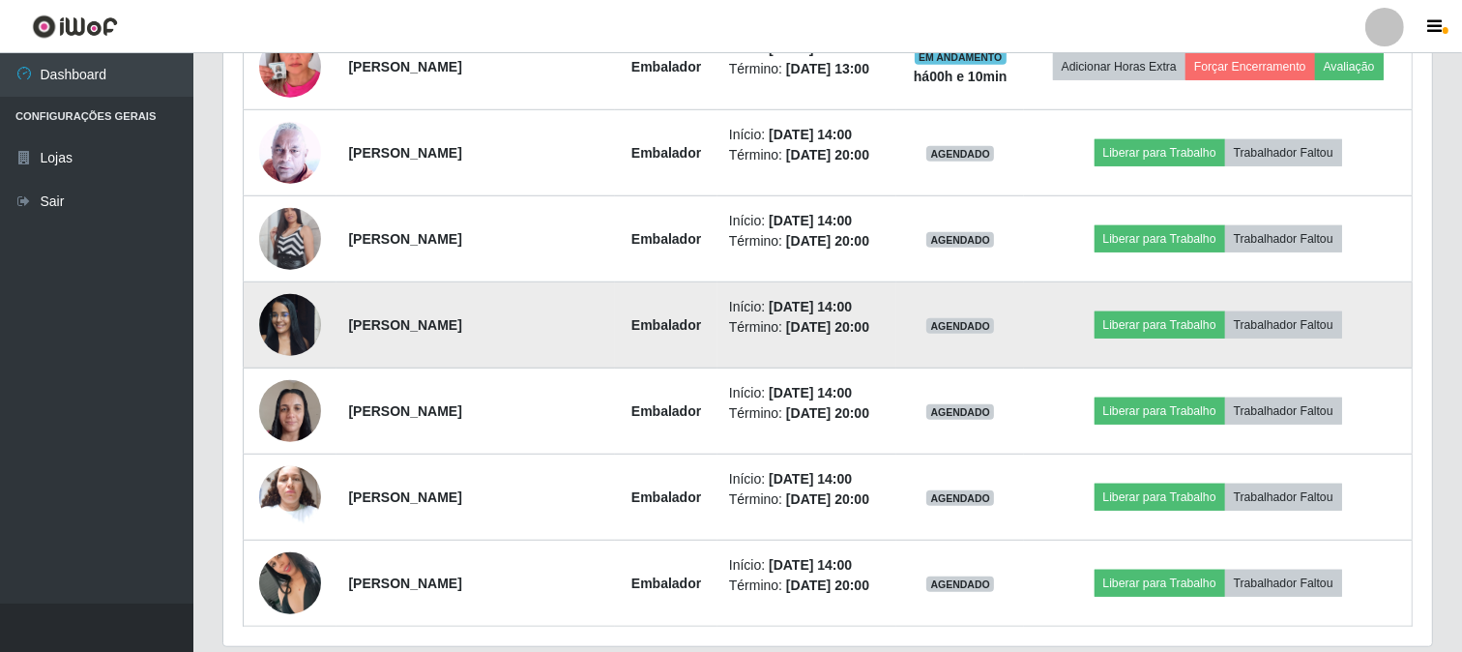
click at [304, 320] on img at bounding box center [290, 324] width 62 height 82
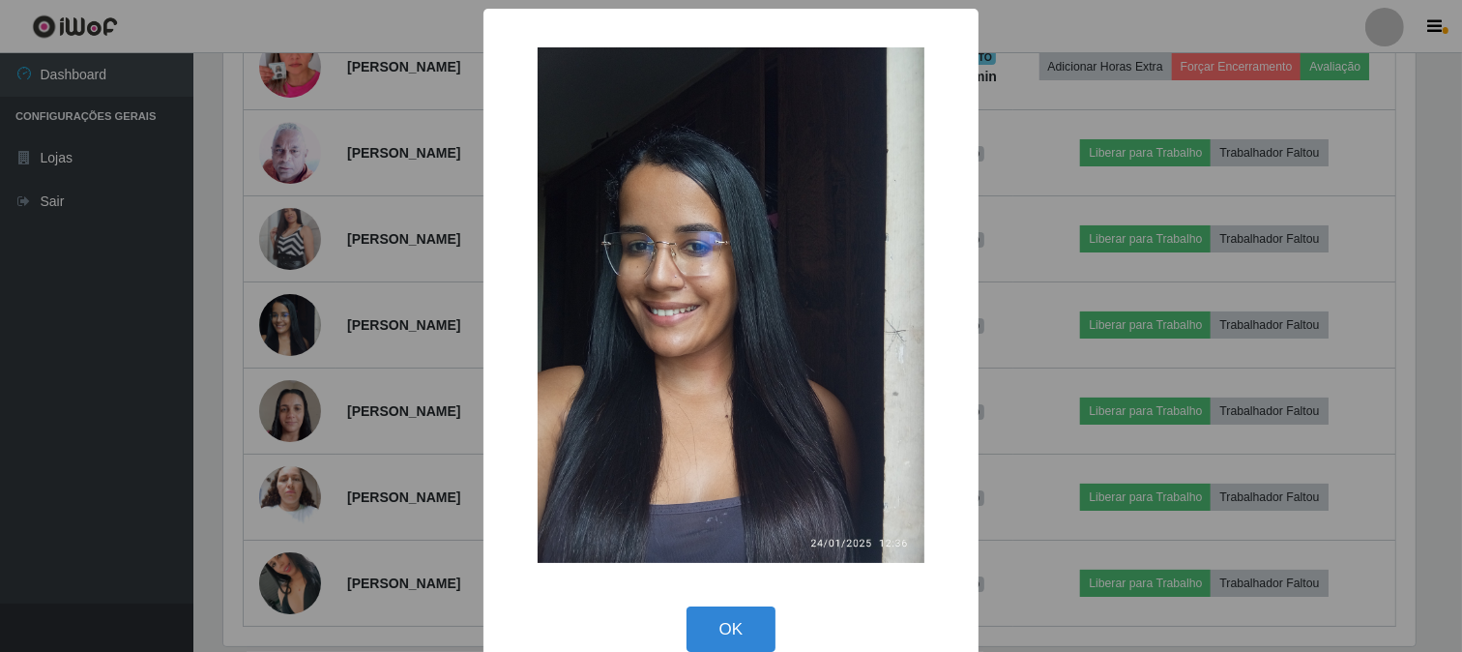
scroll to position [400, 1196]
click at [730, 631] on button "OK" at bounding box center [734, 628] width 90 height 45
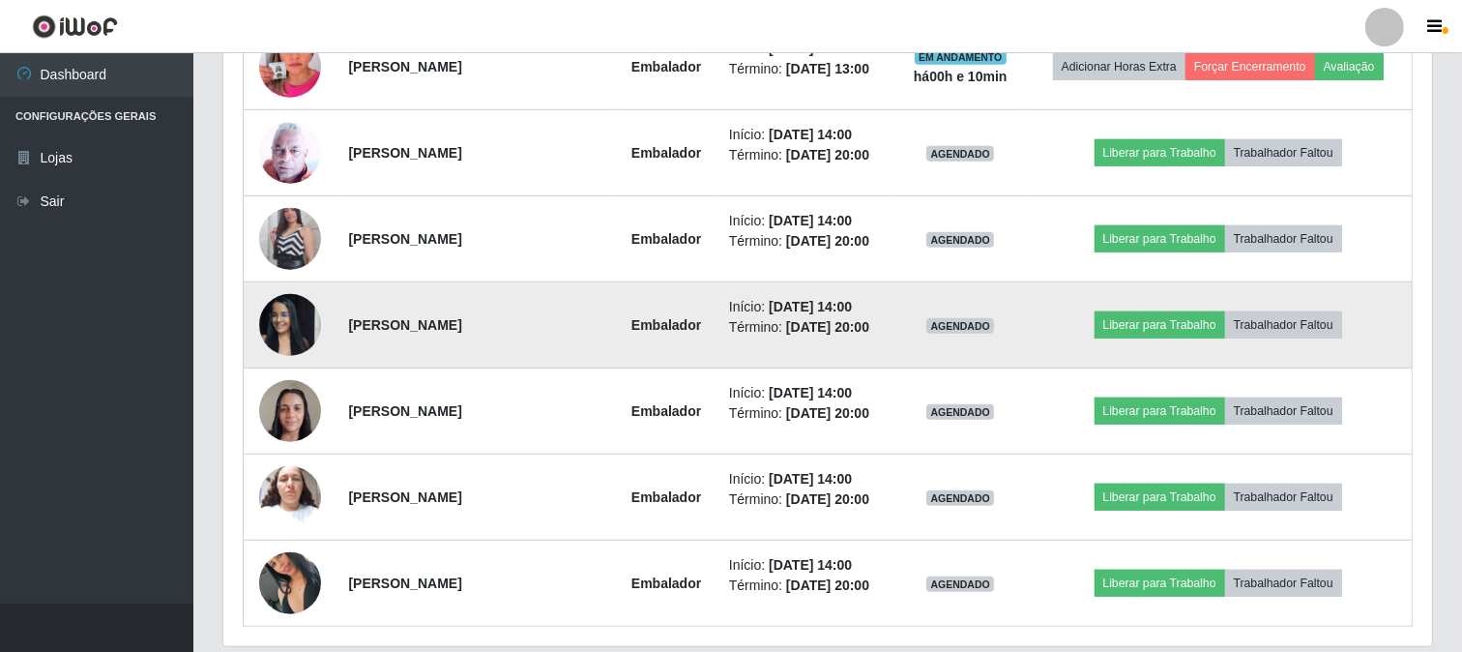
scroll to position [1321, 0]
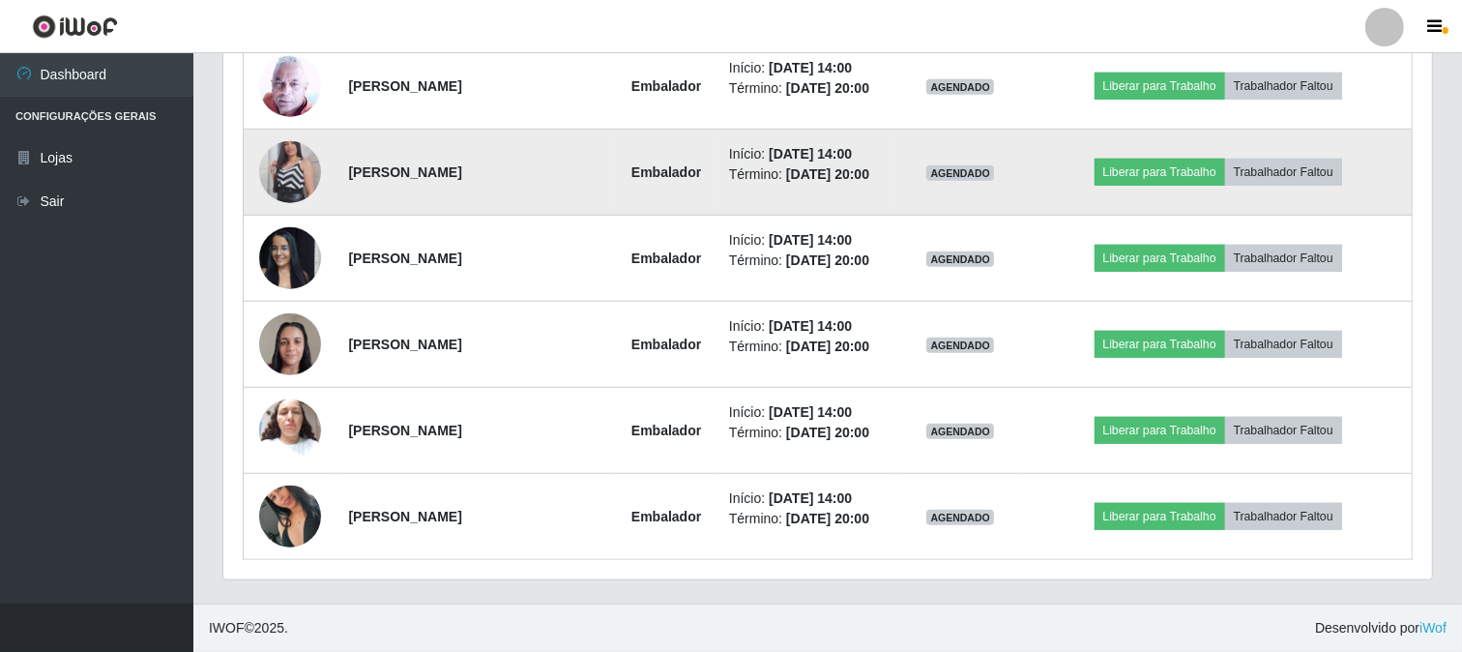
click at [287, 149] on img at bounding box center [290, 172] width 62 height 110
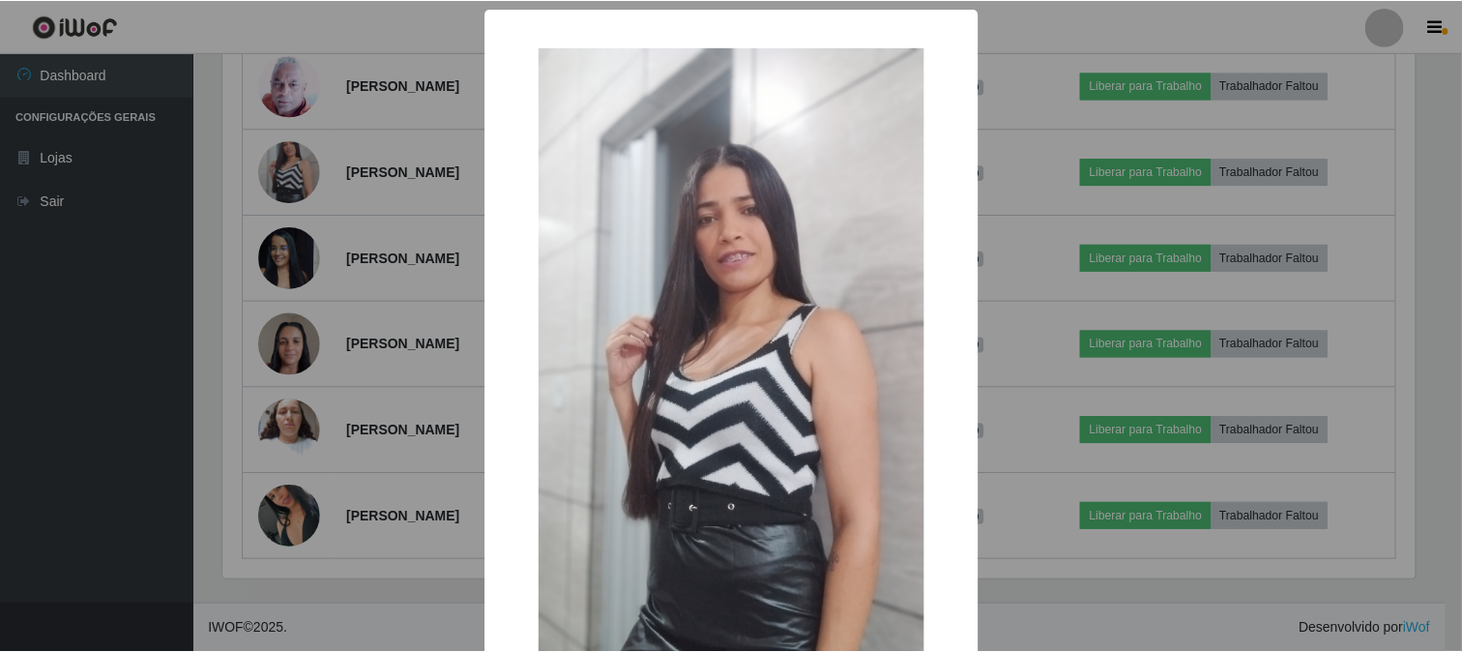
scroll to position [204, 0]
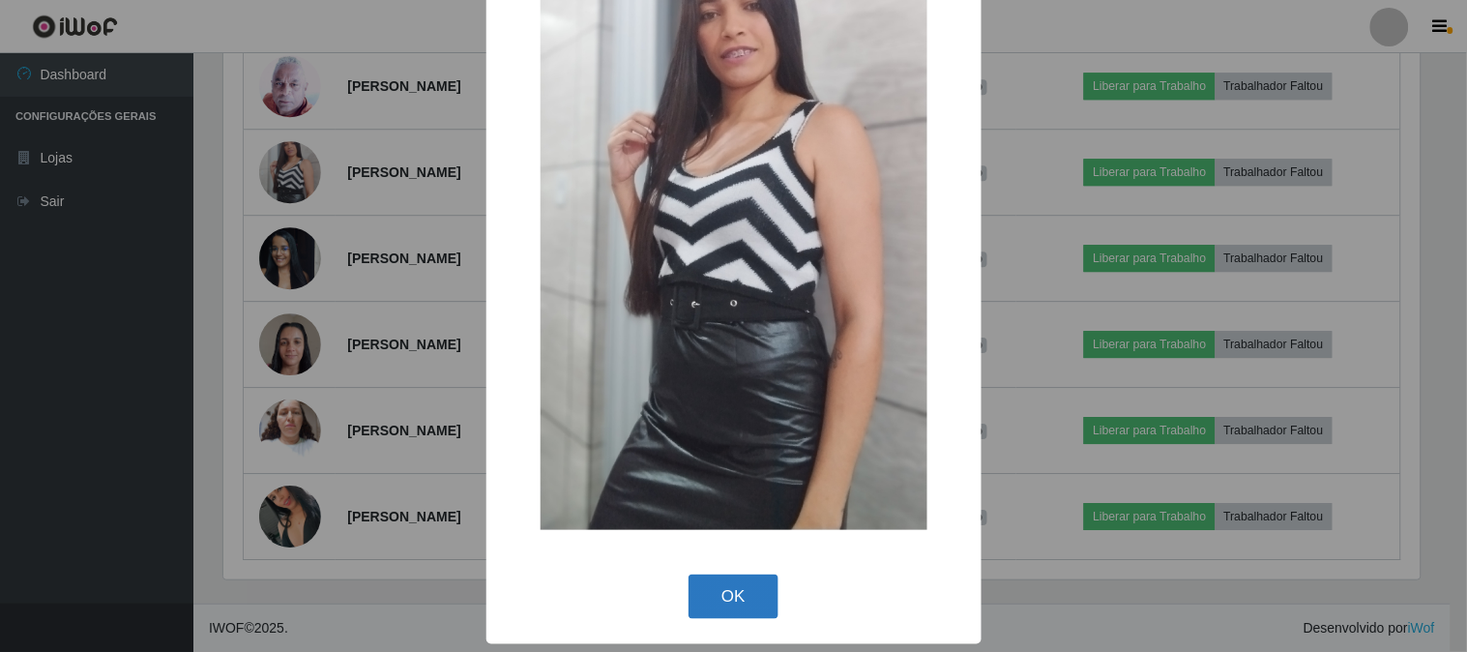
click at [720, 586] on button "OK" at bounding box center [734, 596] width 90 height 45
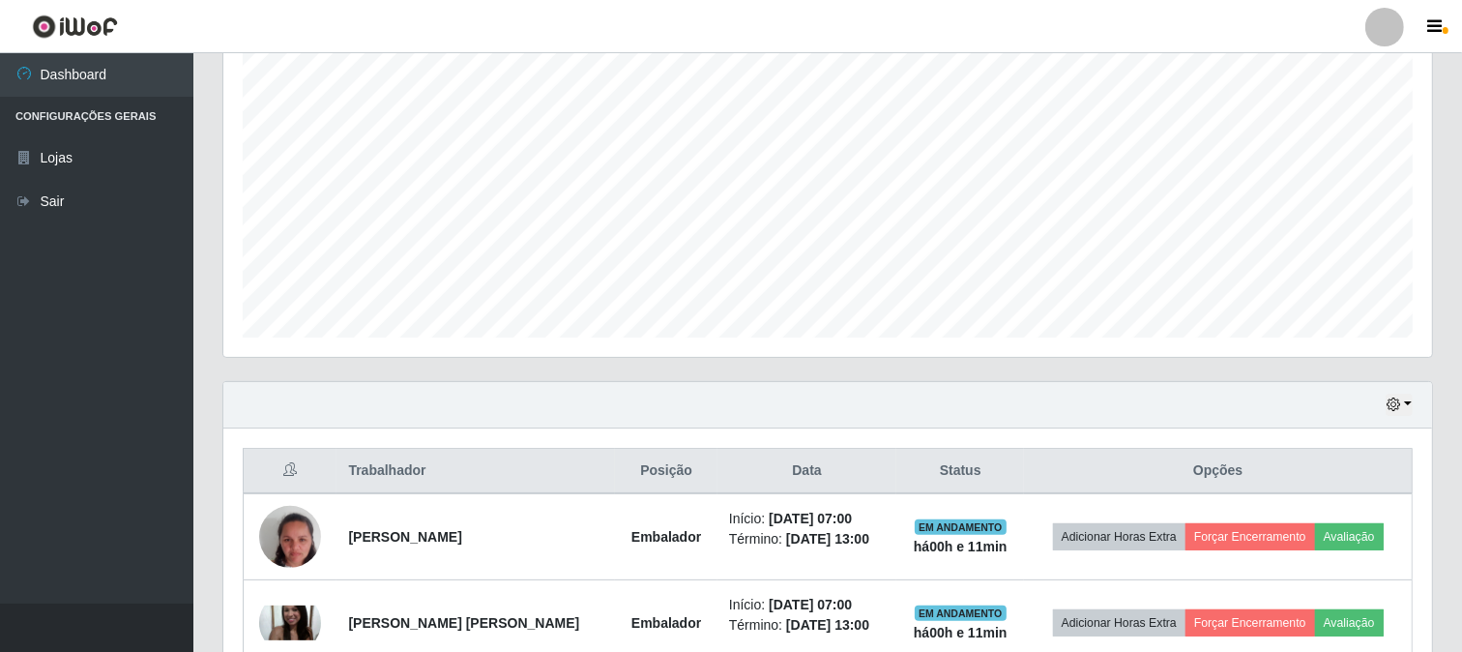
scroll to position [0, 0]
